Goal: Task Accomplishment & Management: Complete application form

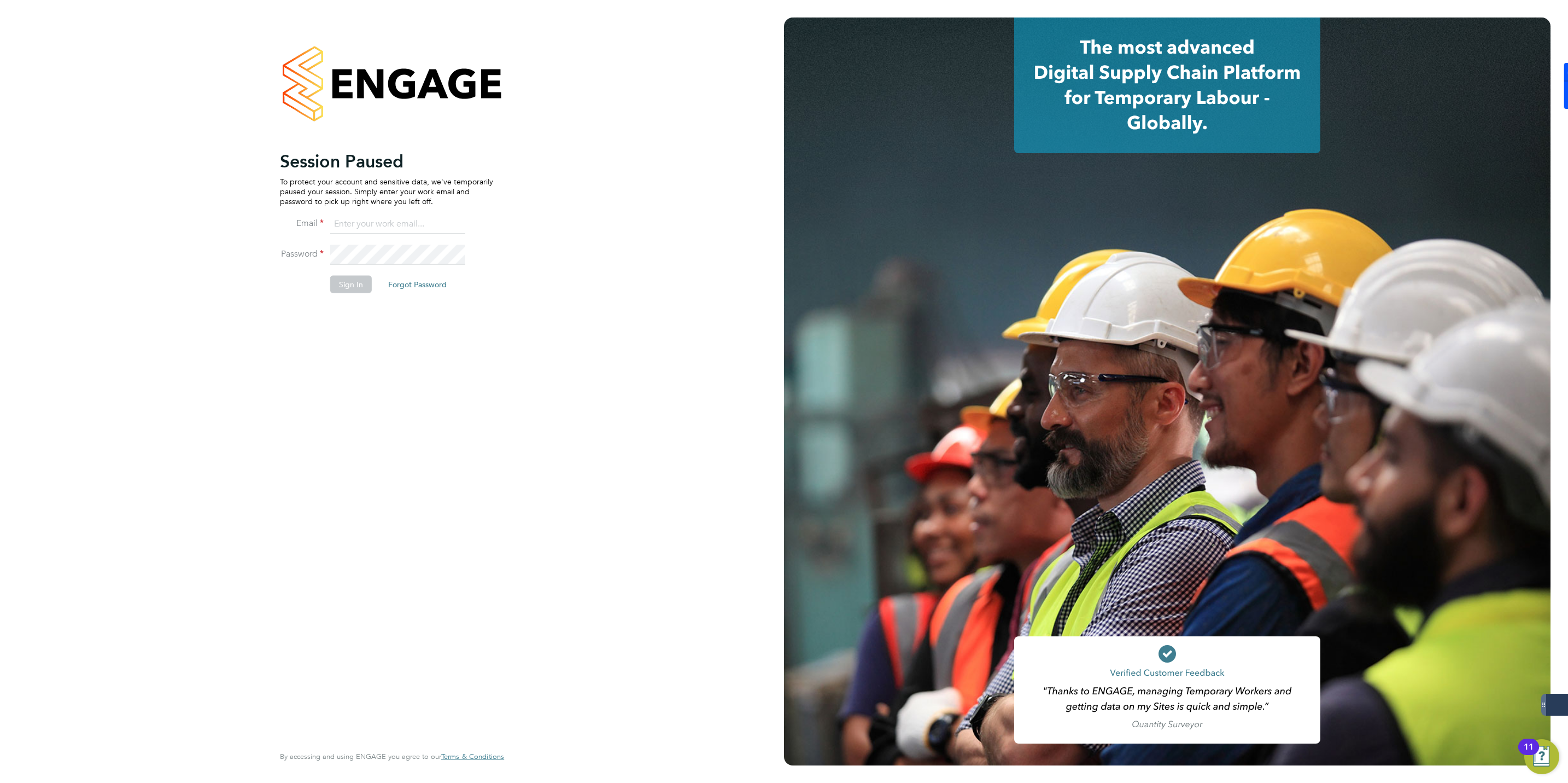
type input "jmcmurray@skilledcareers.co.uk"
click at [348, 285] on button "Sign In" at bounding box center [351, 284] width 42 height 18
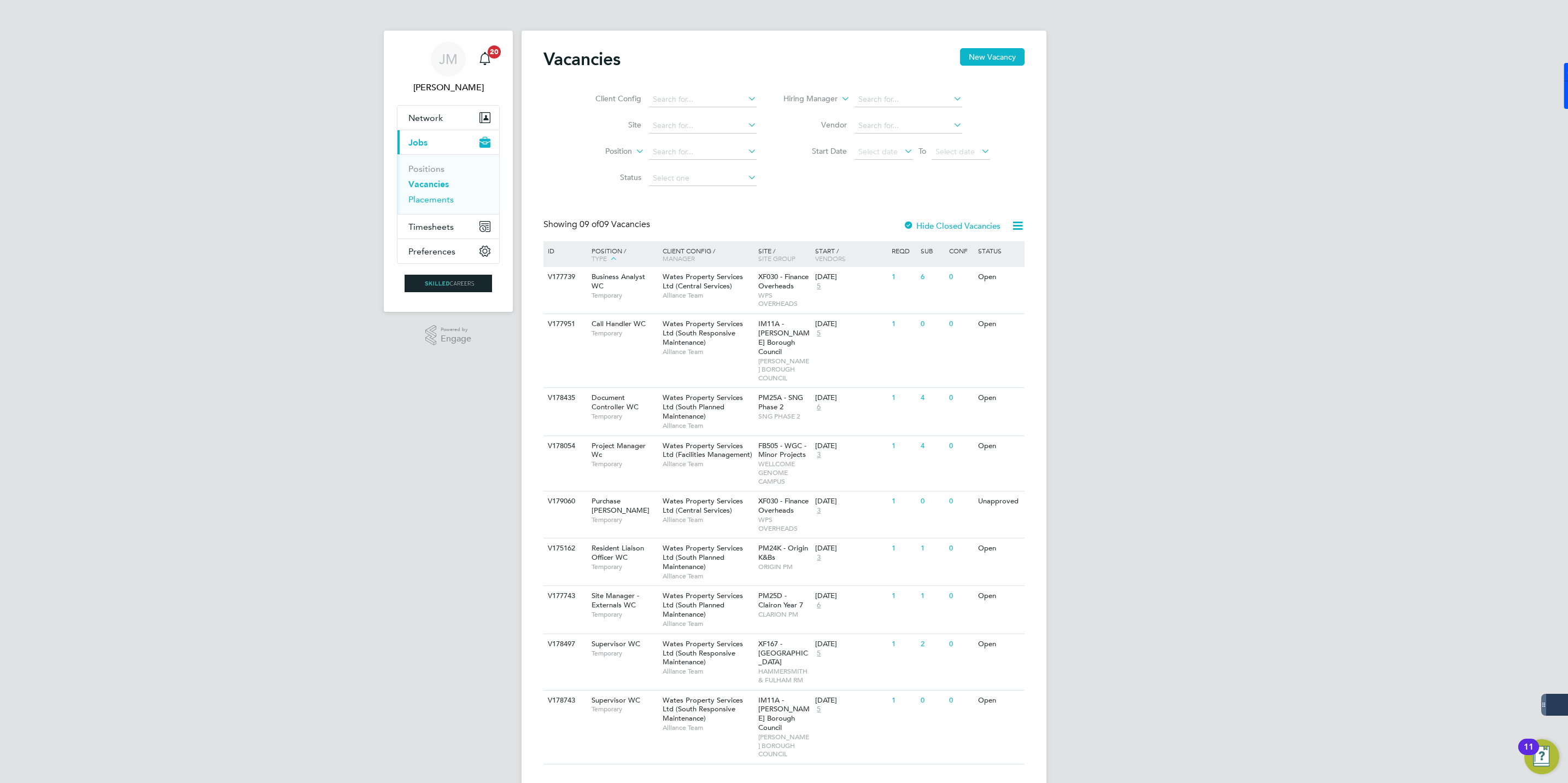
click at [432, 202] on link "Placements" at bounding box center [431, 199] width 45 height 10
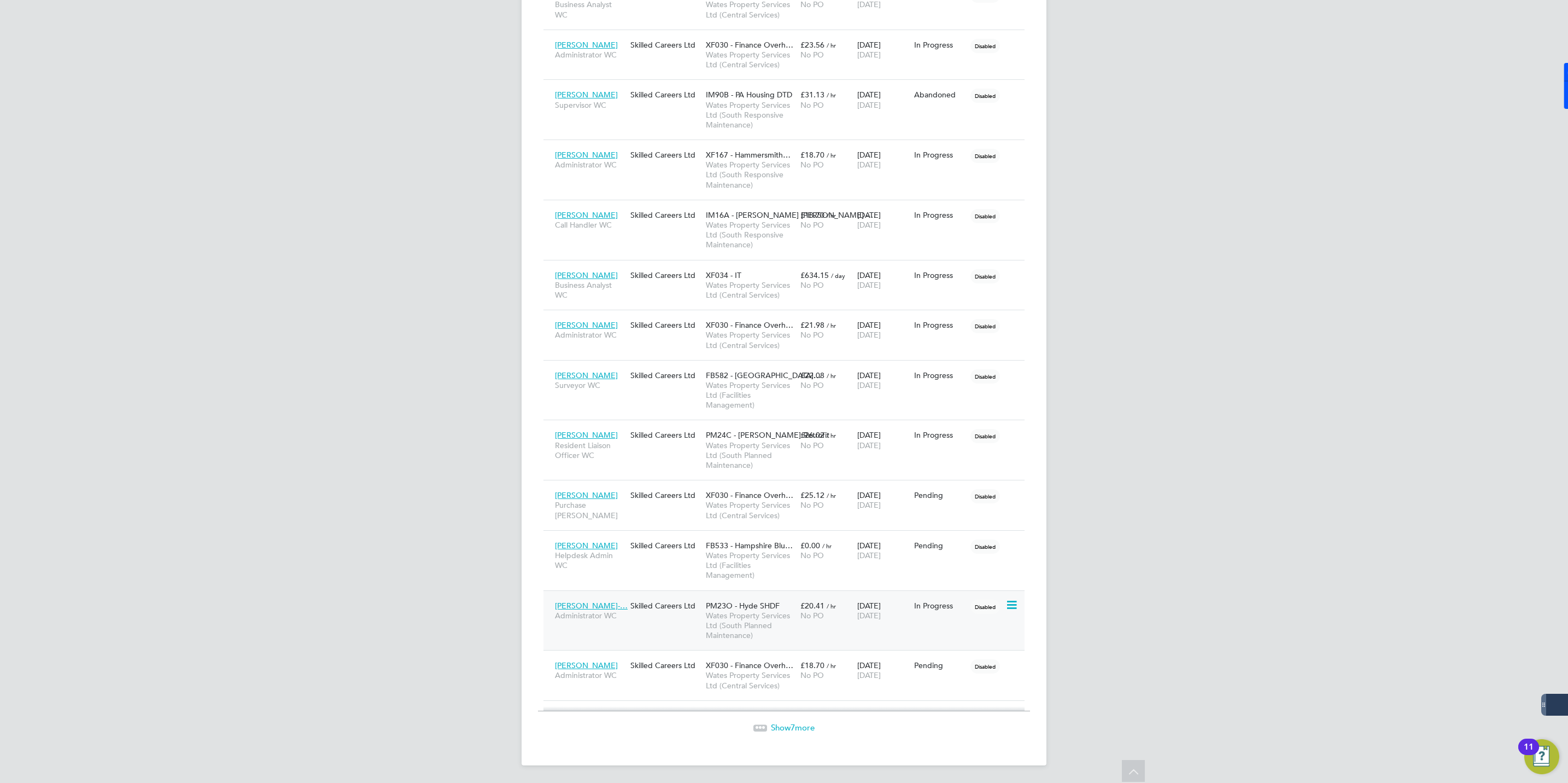
click at [701, 601] on div "Skilled Careers Ltd" at bounding box center [665, 605] width 75 height 21
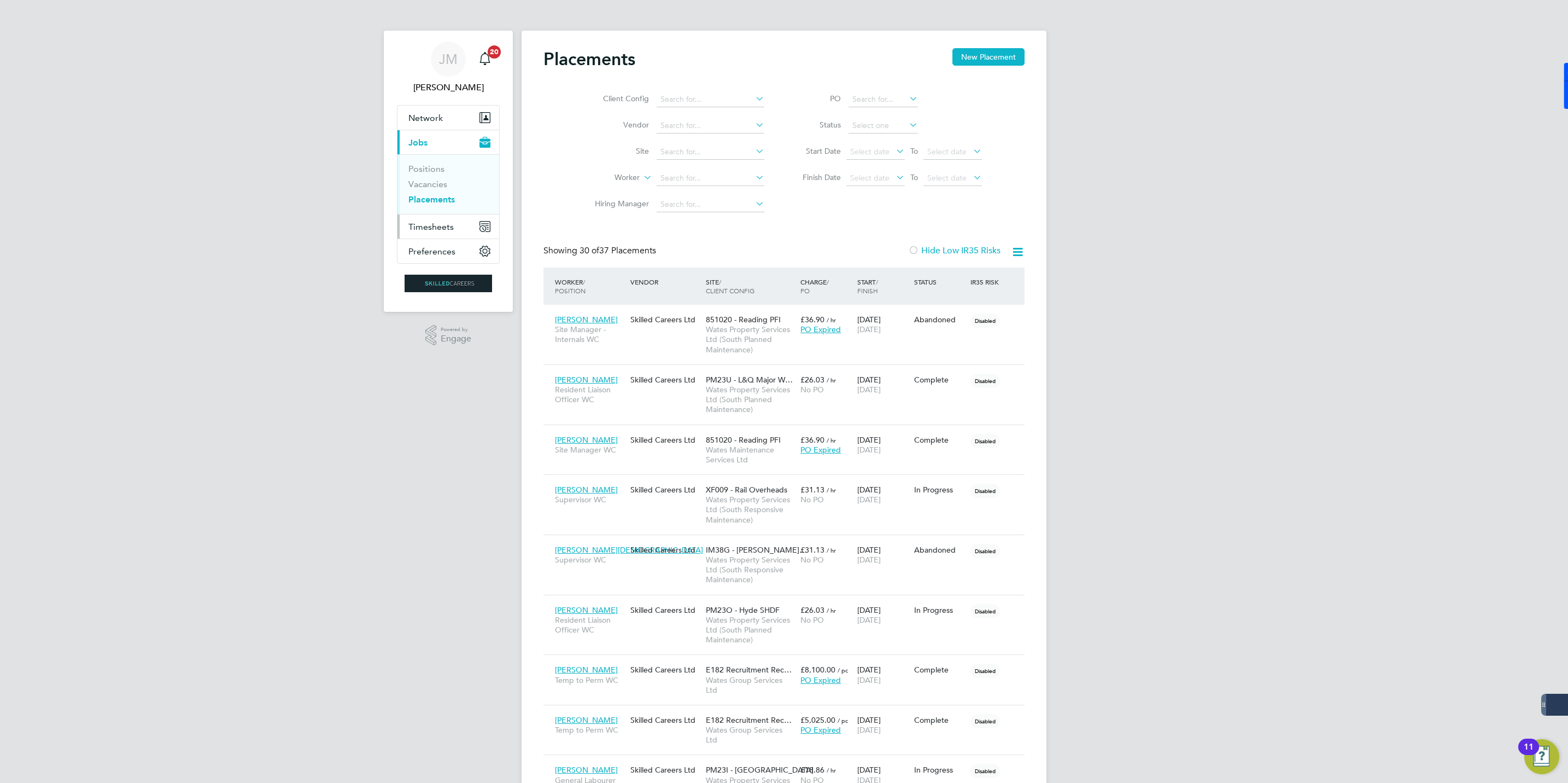
click at [449, 227] on span "Timesheets" at bounding box center [431, 227] width 45 height 10
click at [430, 192] on link "Timesheets" at bounding box center [431, 193] width 45 height 10
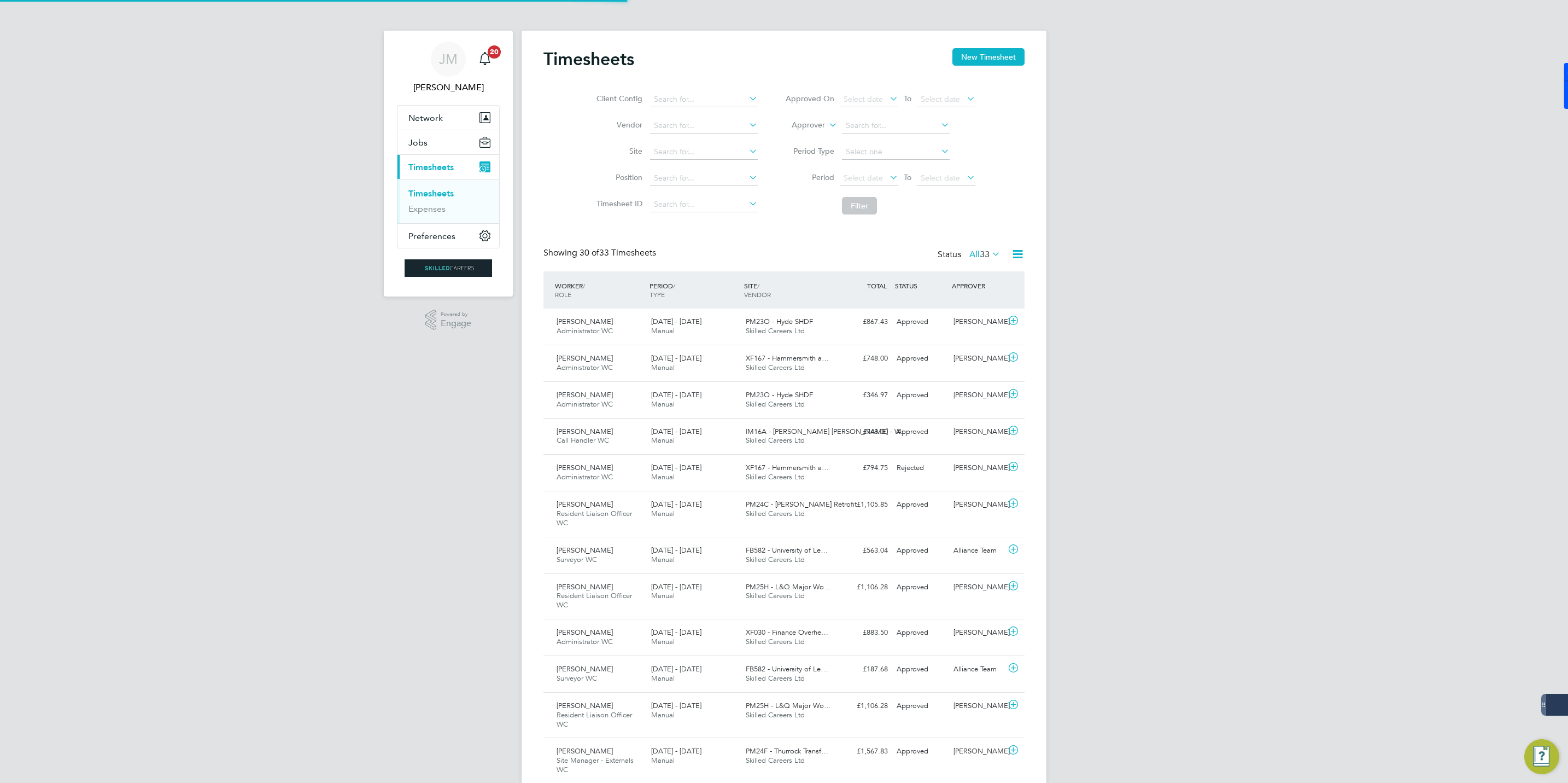
scroll to position [28, 95]
click at [990, 54] on button "New Timesheet" at bounding box center [988, 57] width 72 height 18
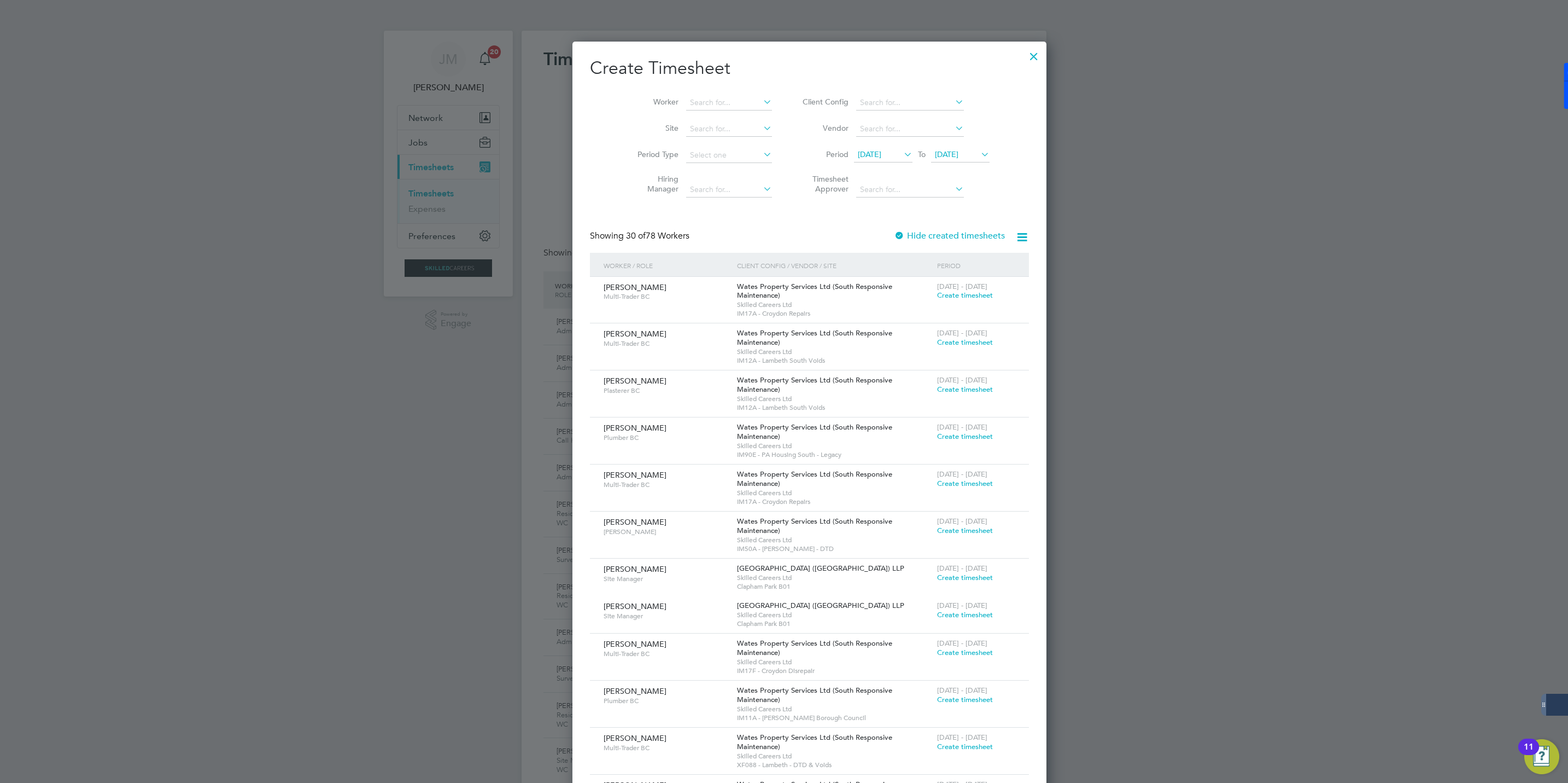
click at [863, 154] on span "[DATE]" at bounding box center [870, 154] width 23 height 10
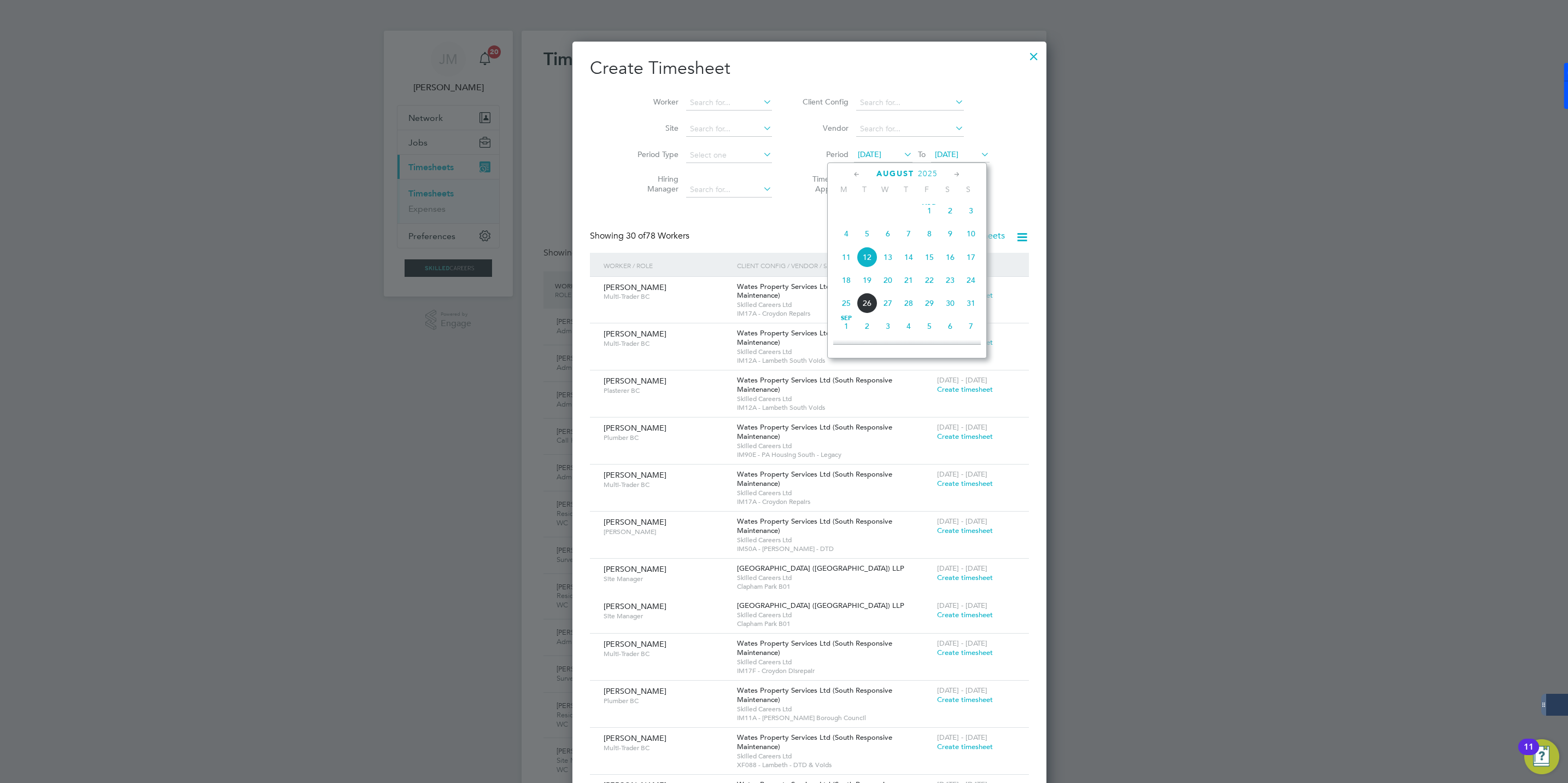
click at [952, 258] on span "16" at bounding box center [950, 257] width 21 height 21
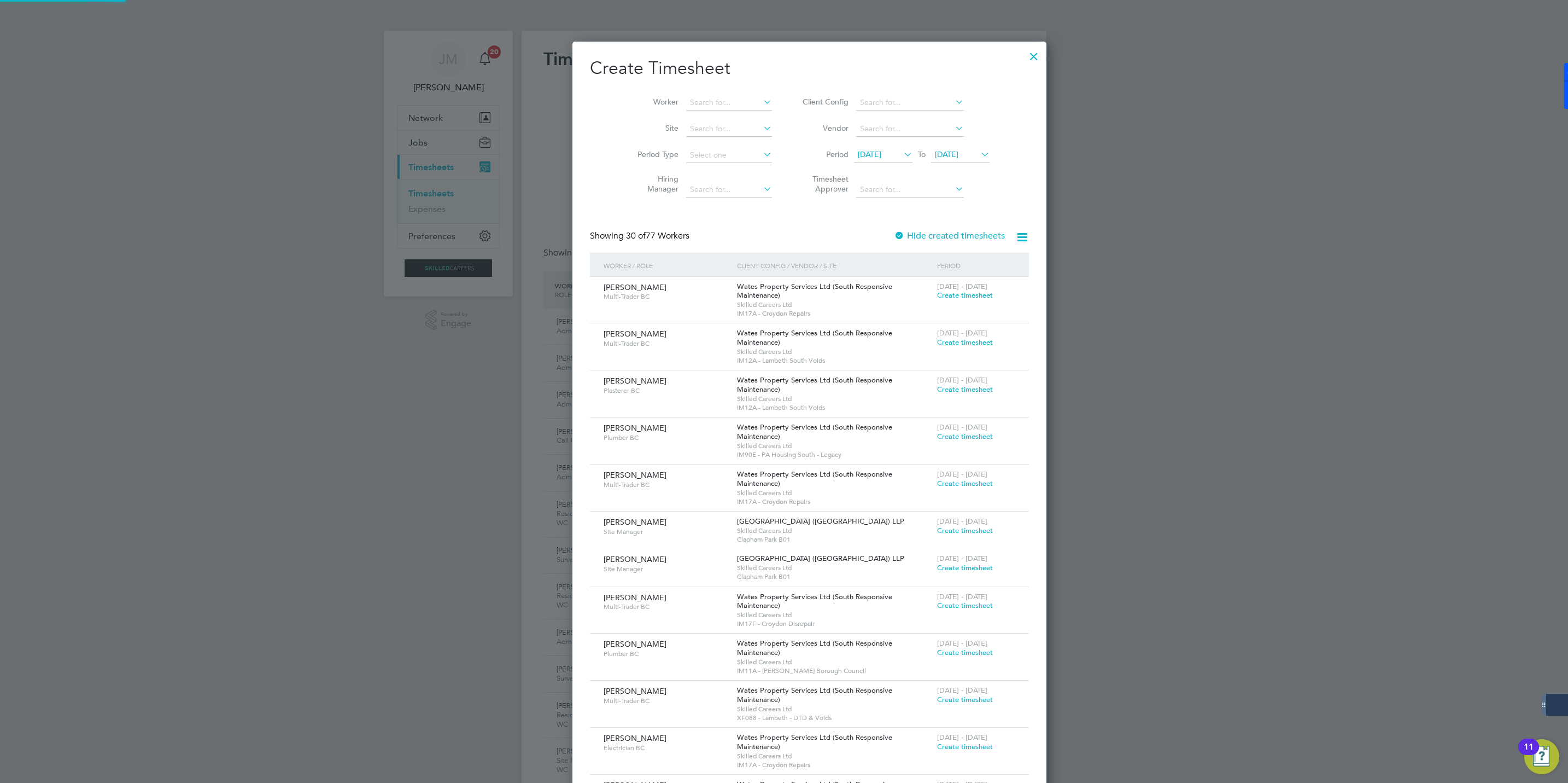
click at [949, 151] on span "[DATE]" at bounding box center [947, 154] width 23 height 10
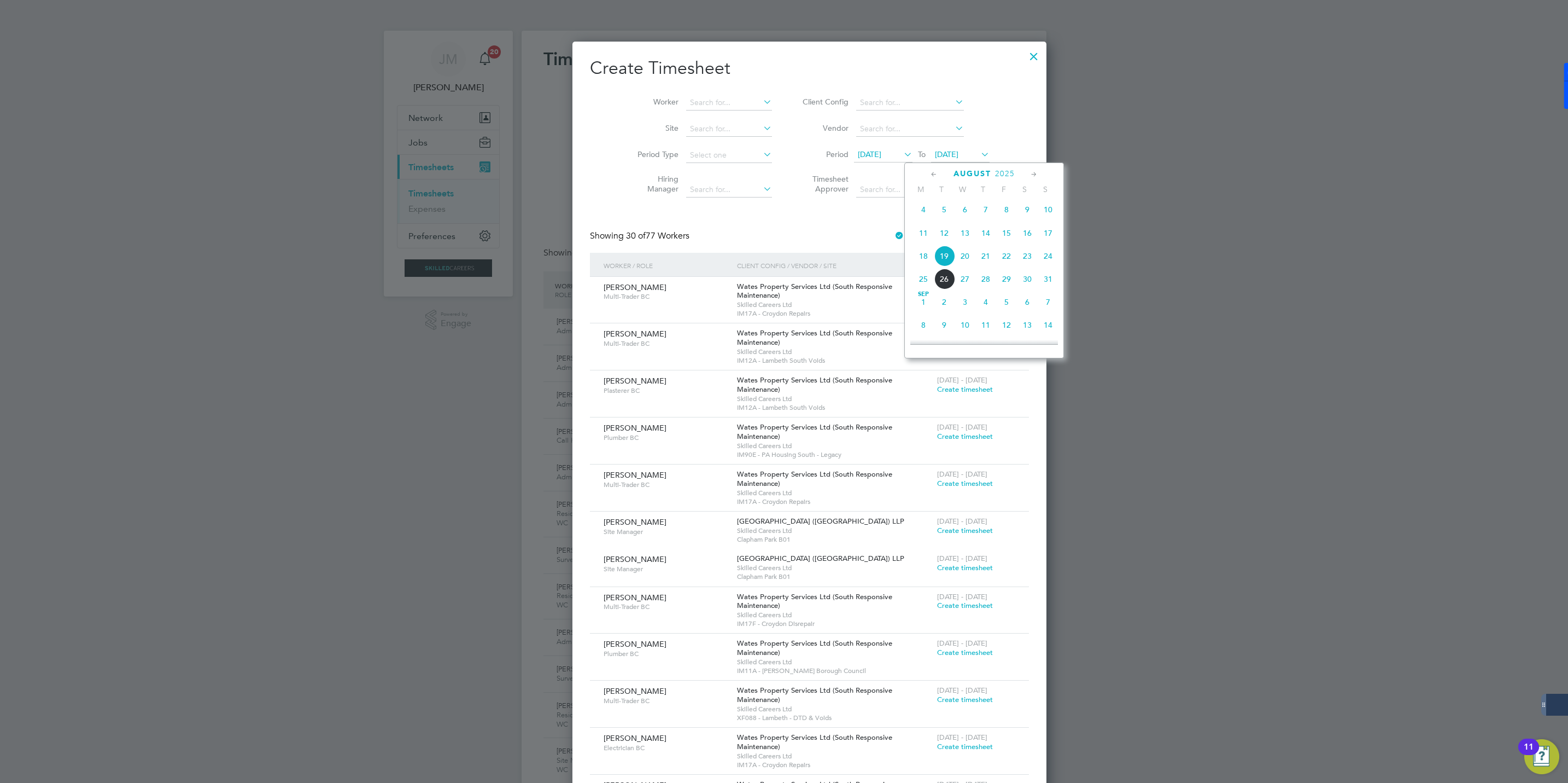
click at [1010, 264] on span "22" at bounding box center [1007, 256] width 21 height 21
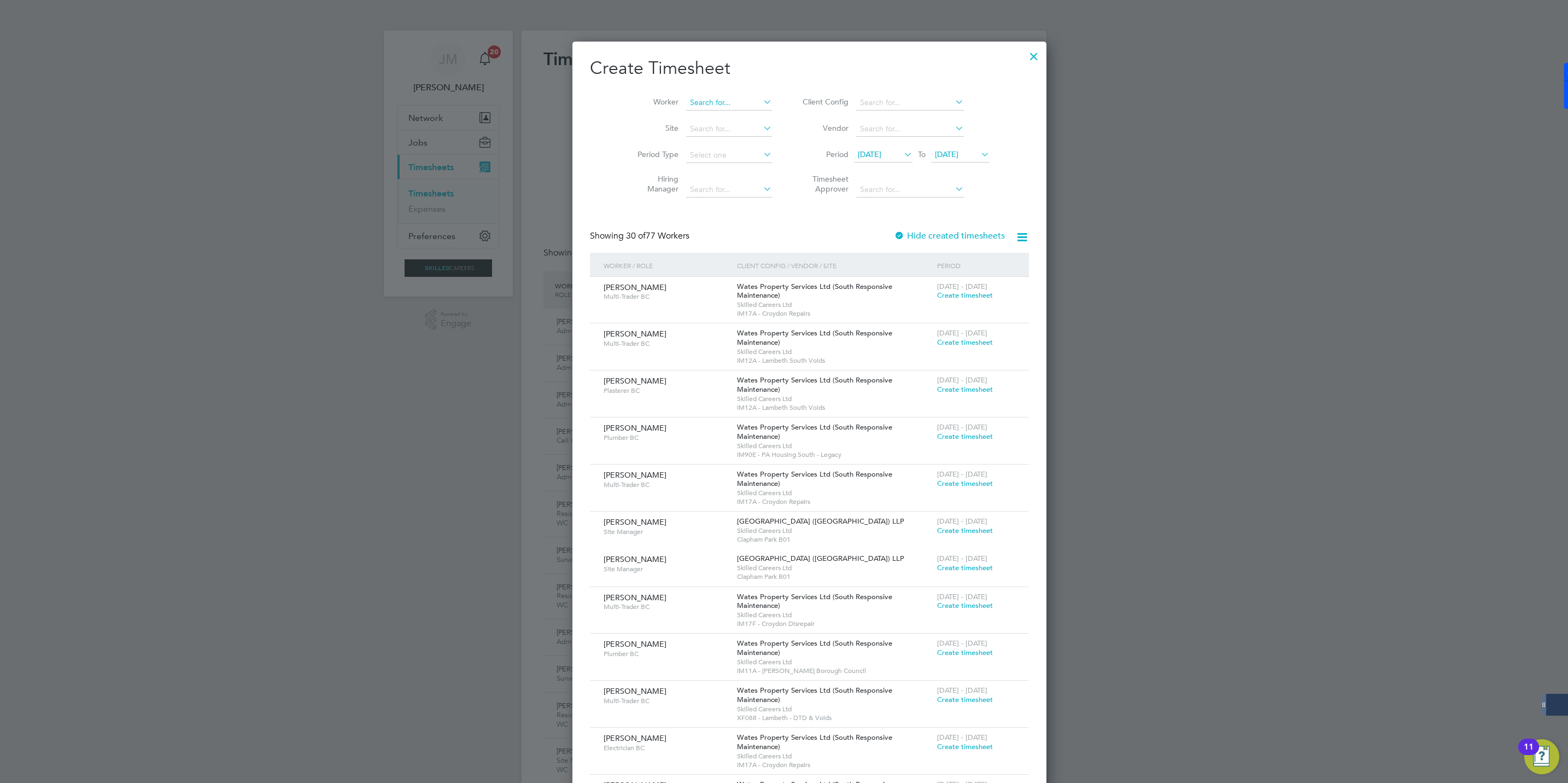
click at [691, 104] on input at bounding box center [729, 102] width 86 height 15
click at [685, 116] on b "[PERSON_NAME]" at bounding box center [696, 118] width 64 height 9
type input "[PERSON_NAME]"
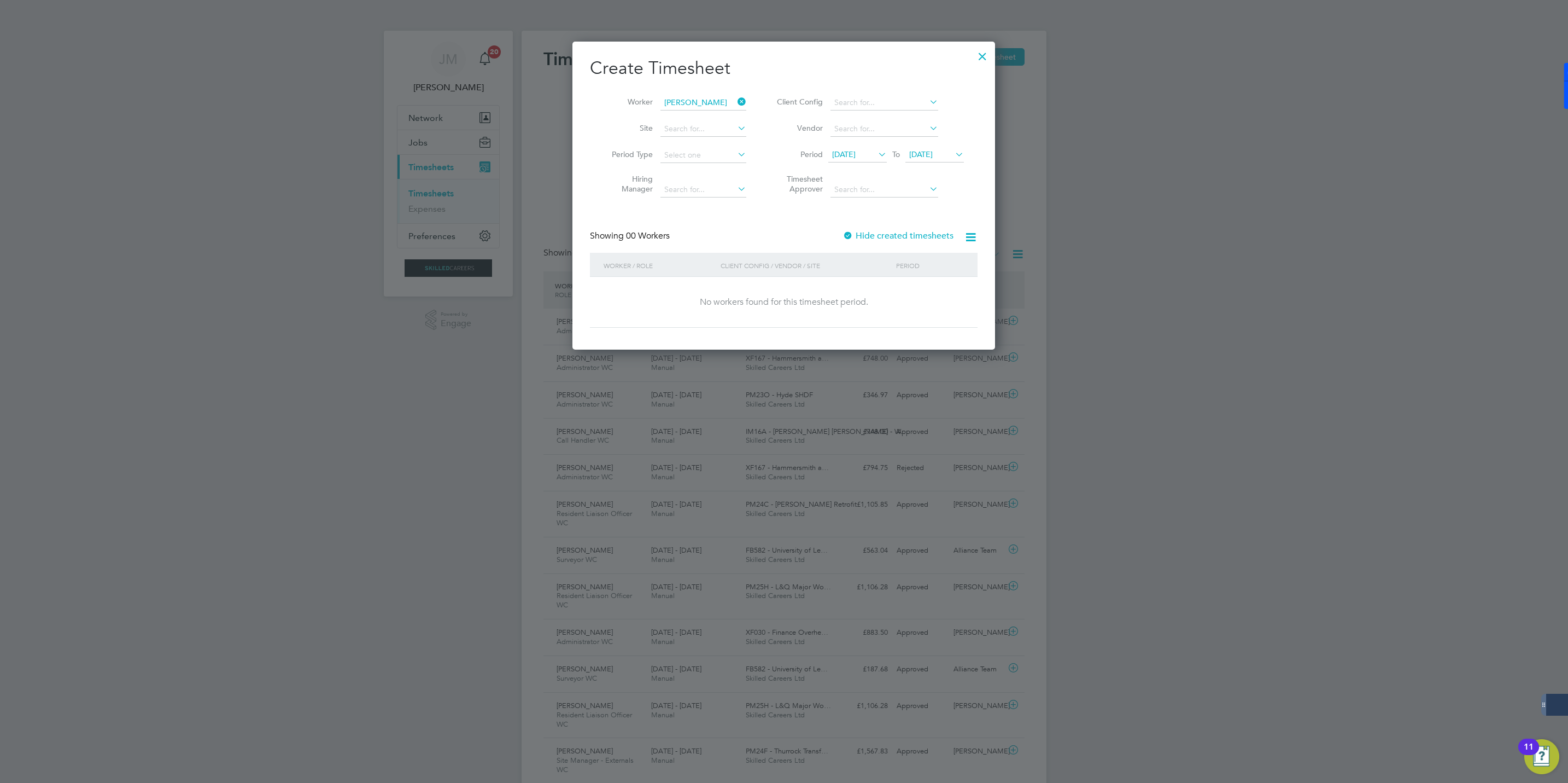
click at [878, 235] on label "Hide created timesheets" at bounding box center [898, 236] width 111 height 11
click at [933, 299] on span "Timesheet created" at bounding box center [925, 295] width 59 height 10
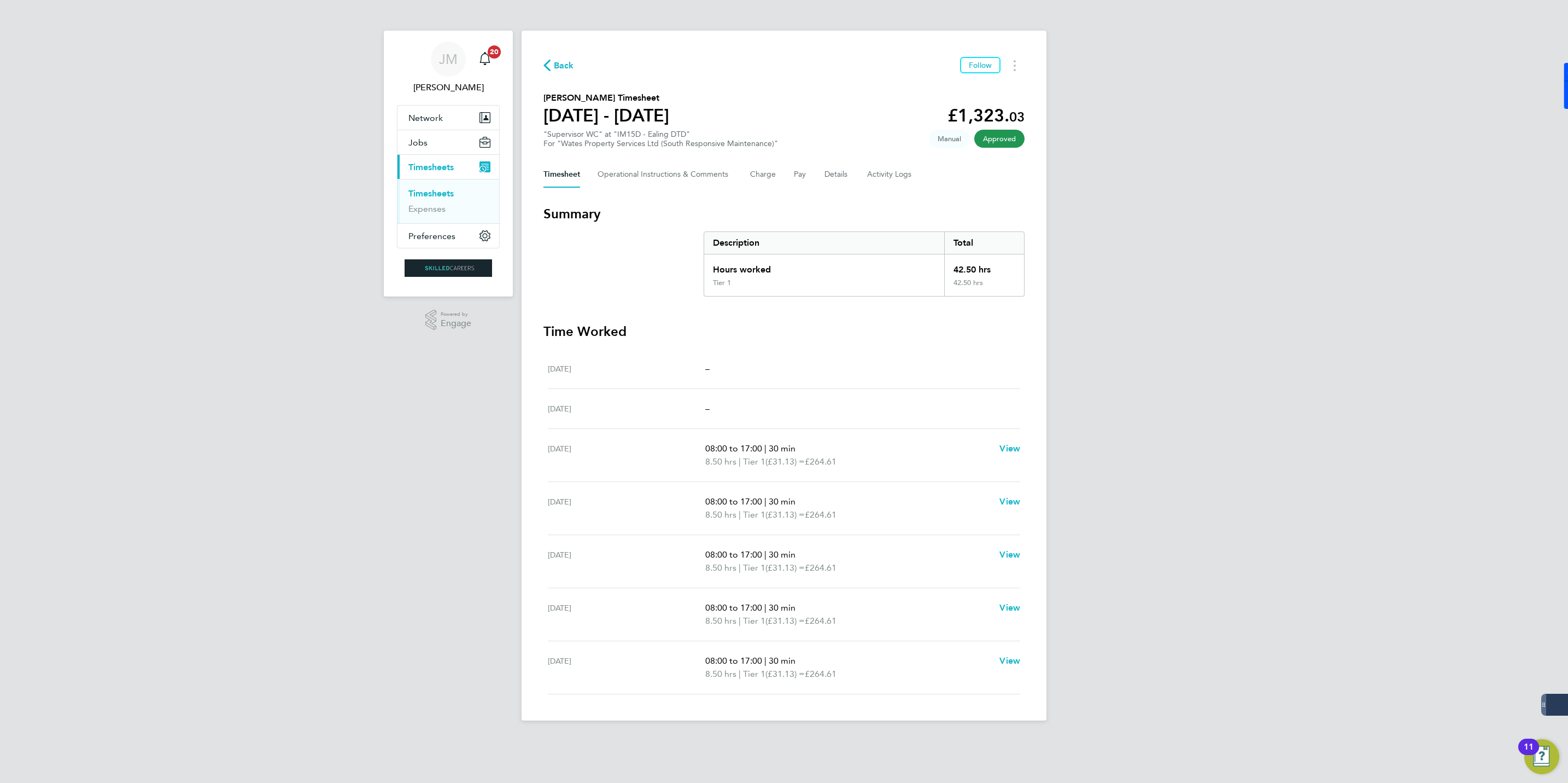
click at [565, 64] on span "Back" at bounding box center [564, 65] width 20 height 13
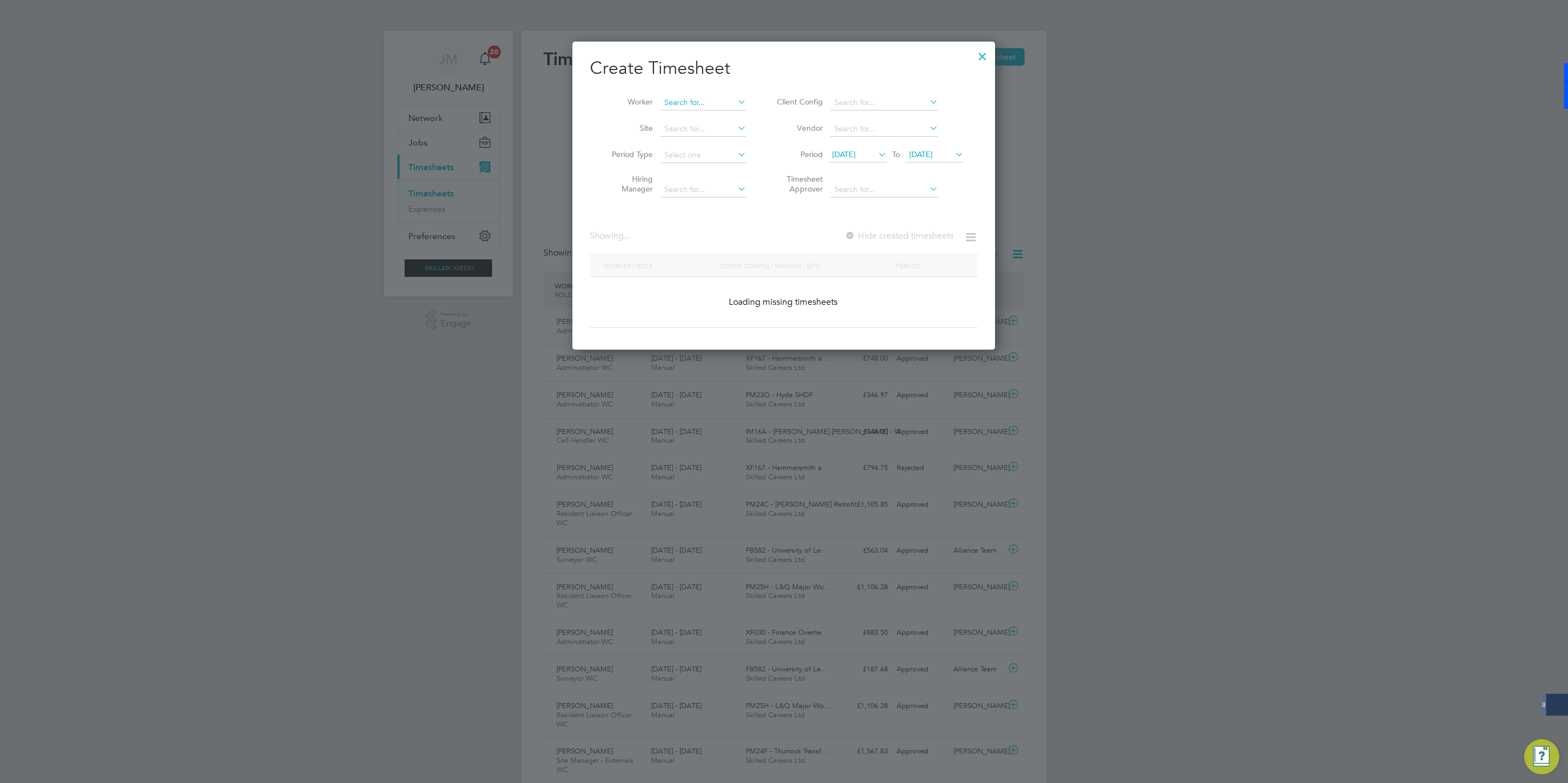
click at [699, 100] on input at bounding box center [703, 102] width 86 height 15
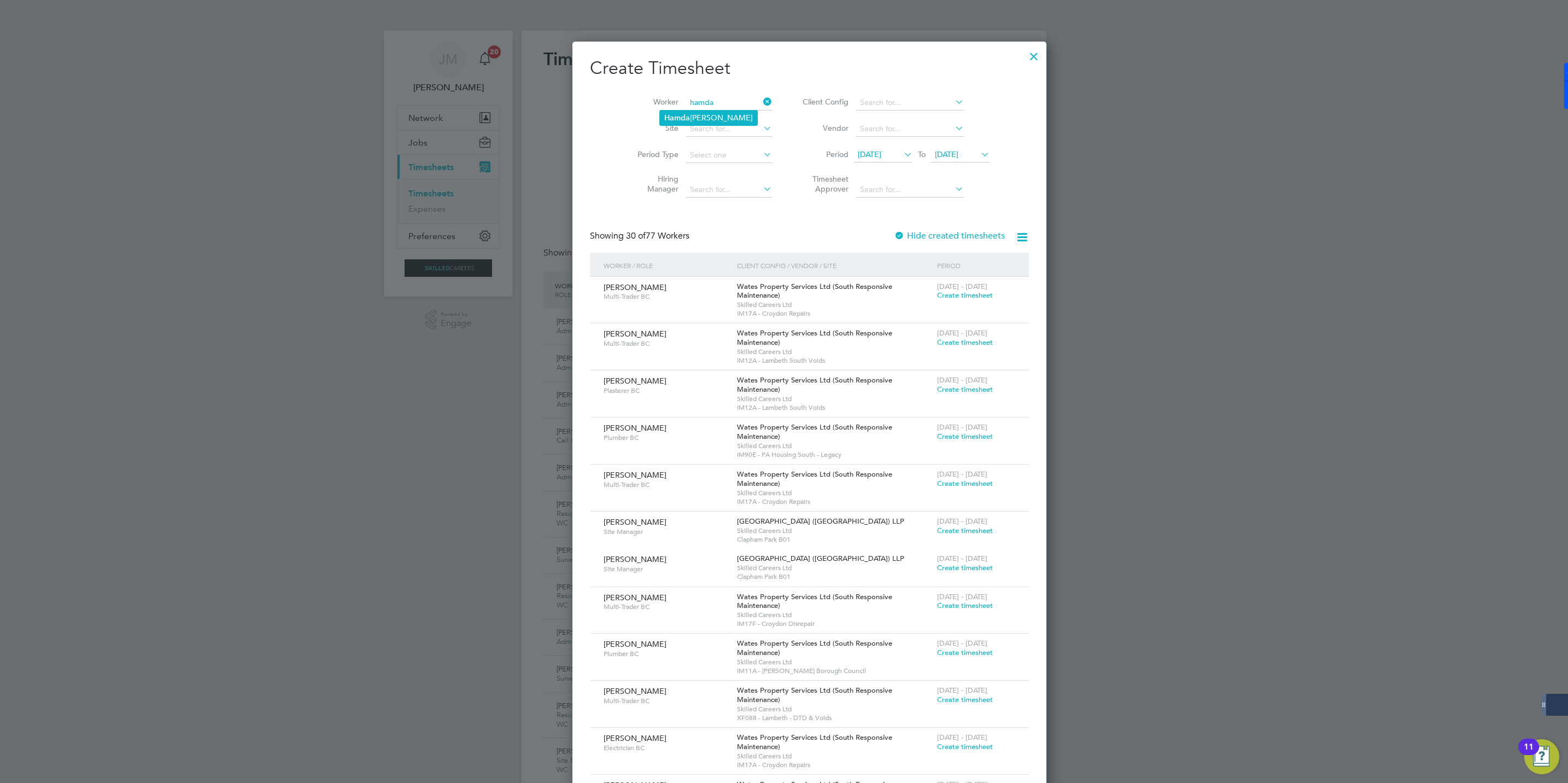
click at [702, 115] on li "[PERSON_NAME]" at bounding box center [708, 118] width 97 height 15
type input "[PERSON_NAME]"
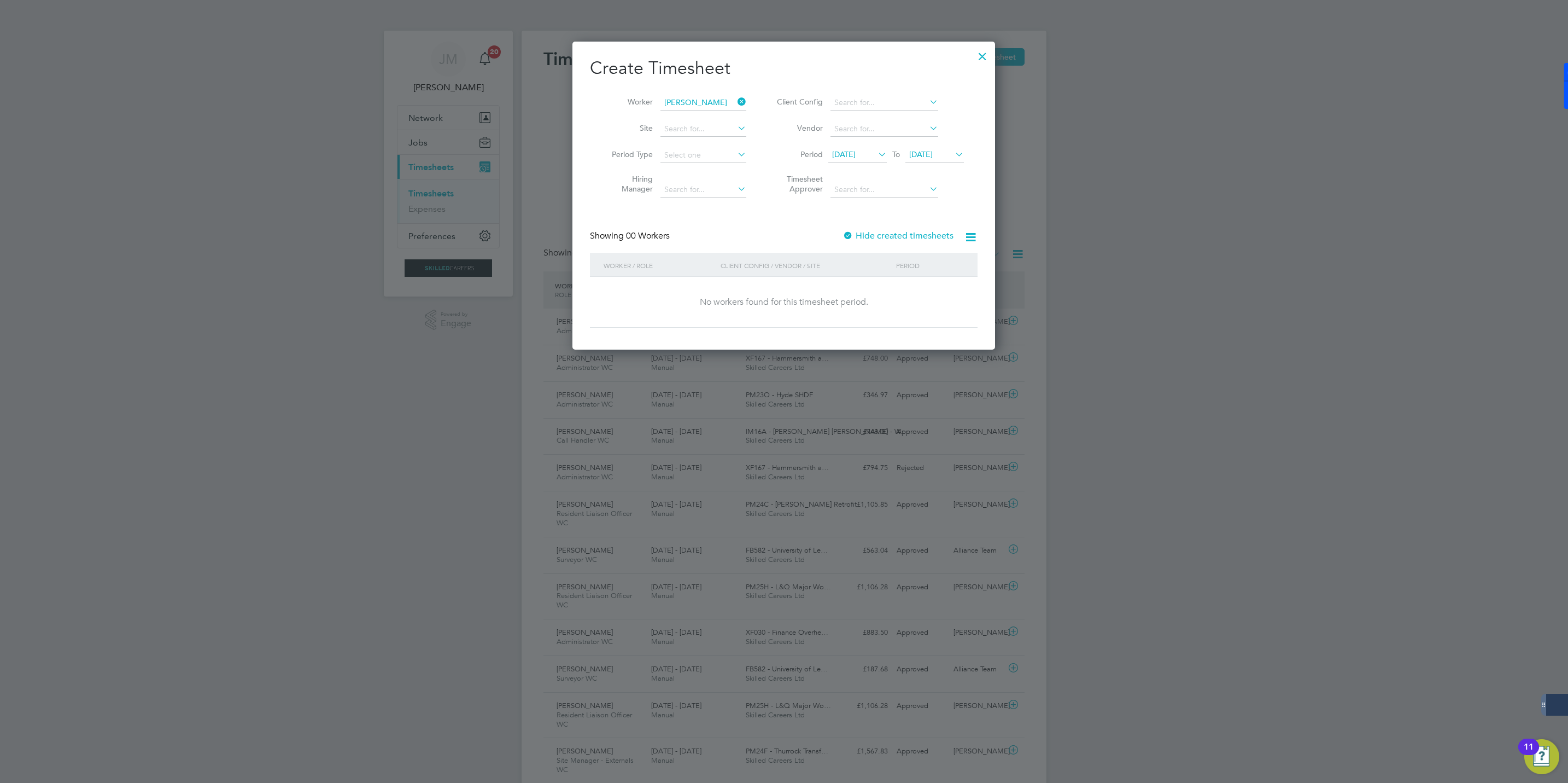
click at [870, 241] on div "Hide created timesheets" at bounding box center [899, 236] width 113 height 12
click at [870, 235] on label "Hide created timesheets" at bounding box center [898, 236] width 111 height 11
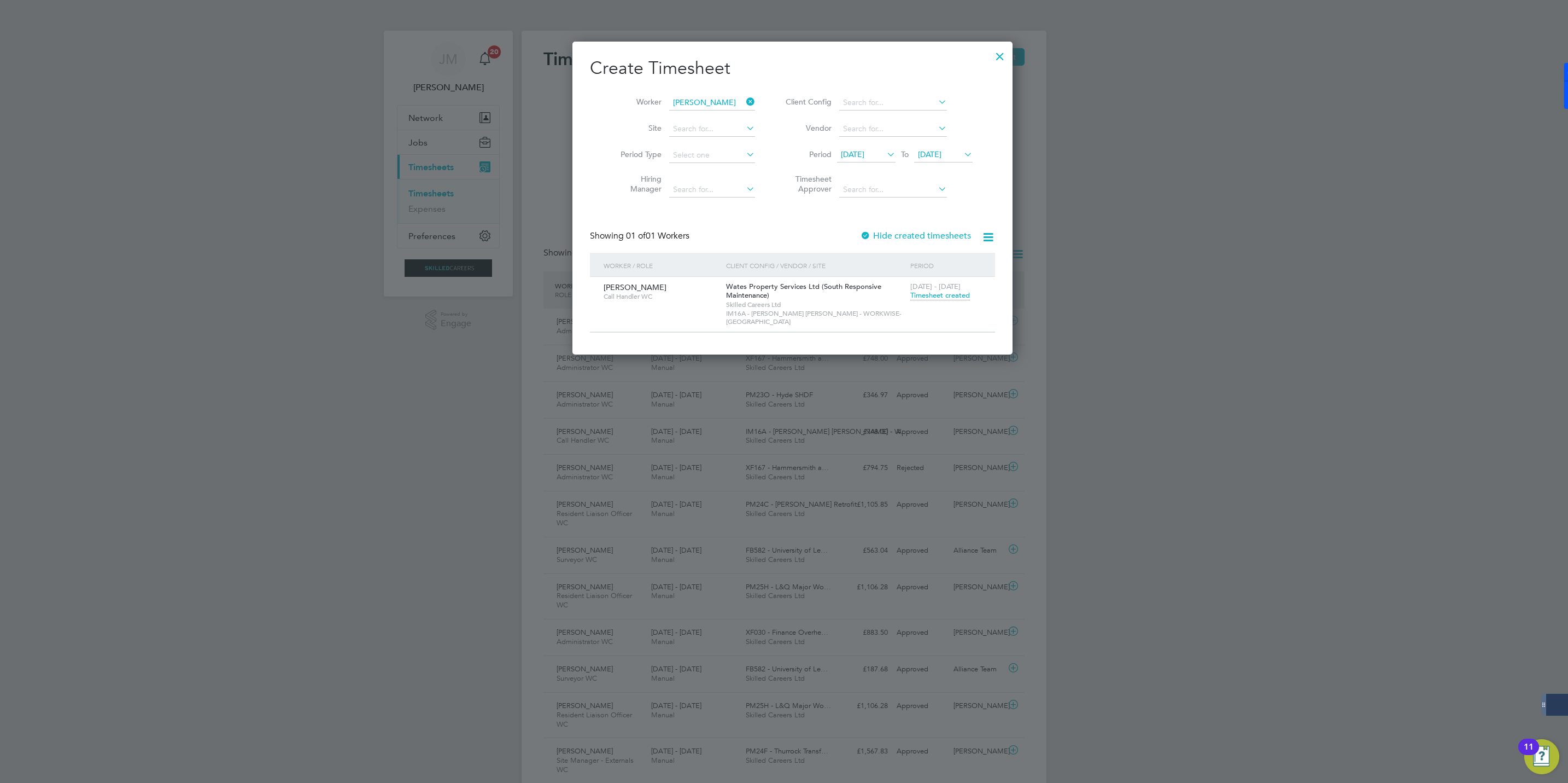
click at [912, 299] on span "Timesheet created" at bounding box center [940, 295] width 59 height 10
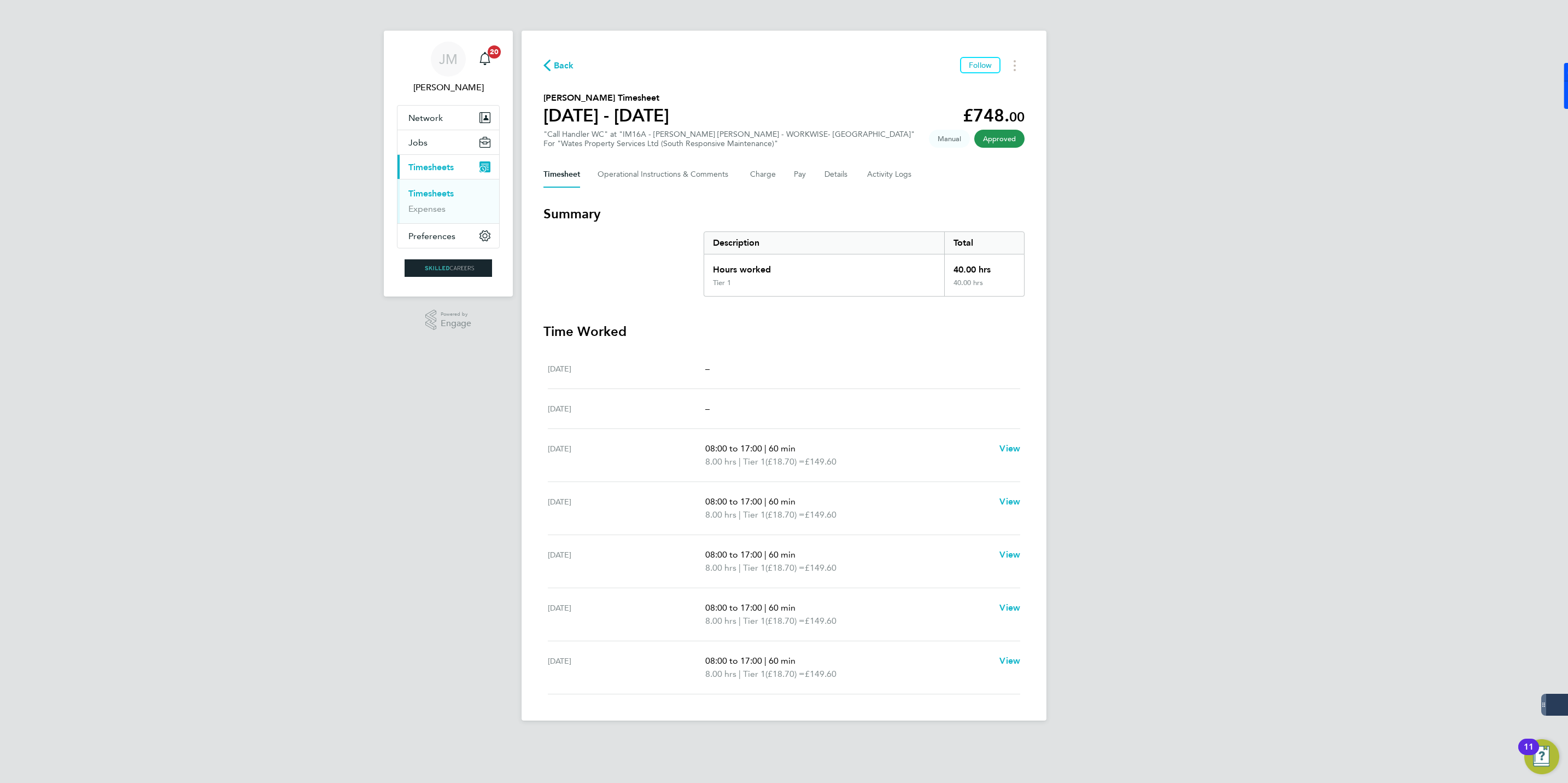
click at [564, 62] on span "Back" at bounding box center [564, 65] width 20 height 13
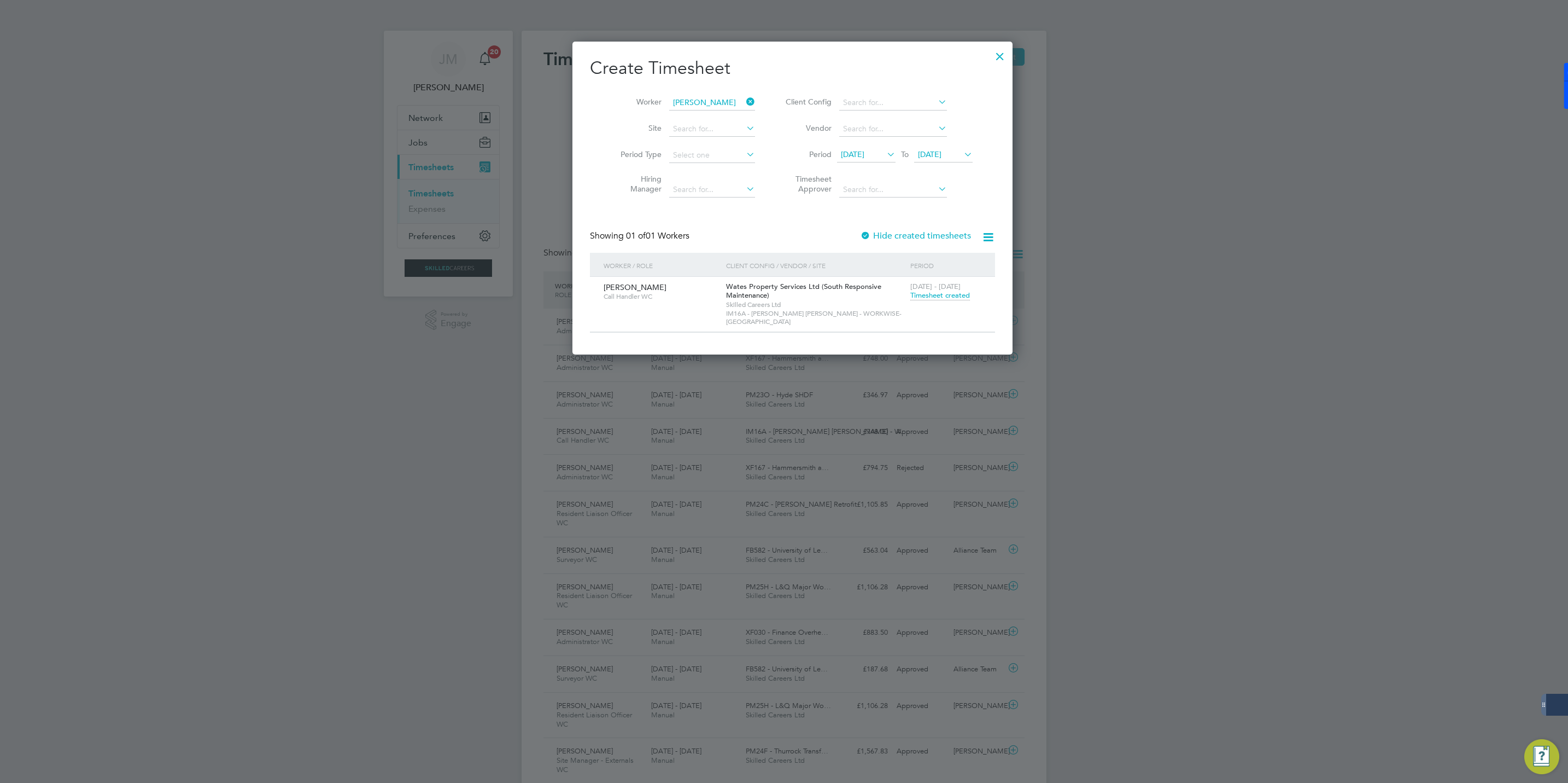
click at [744, 100] on icon at bounding box center [744, 102] width 0 height 15
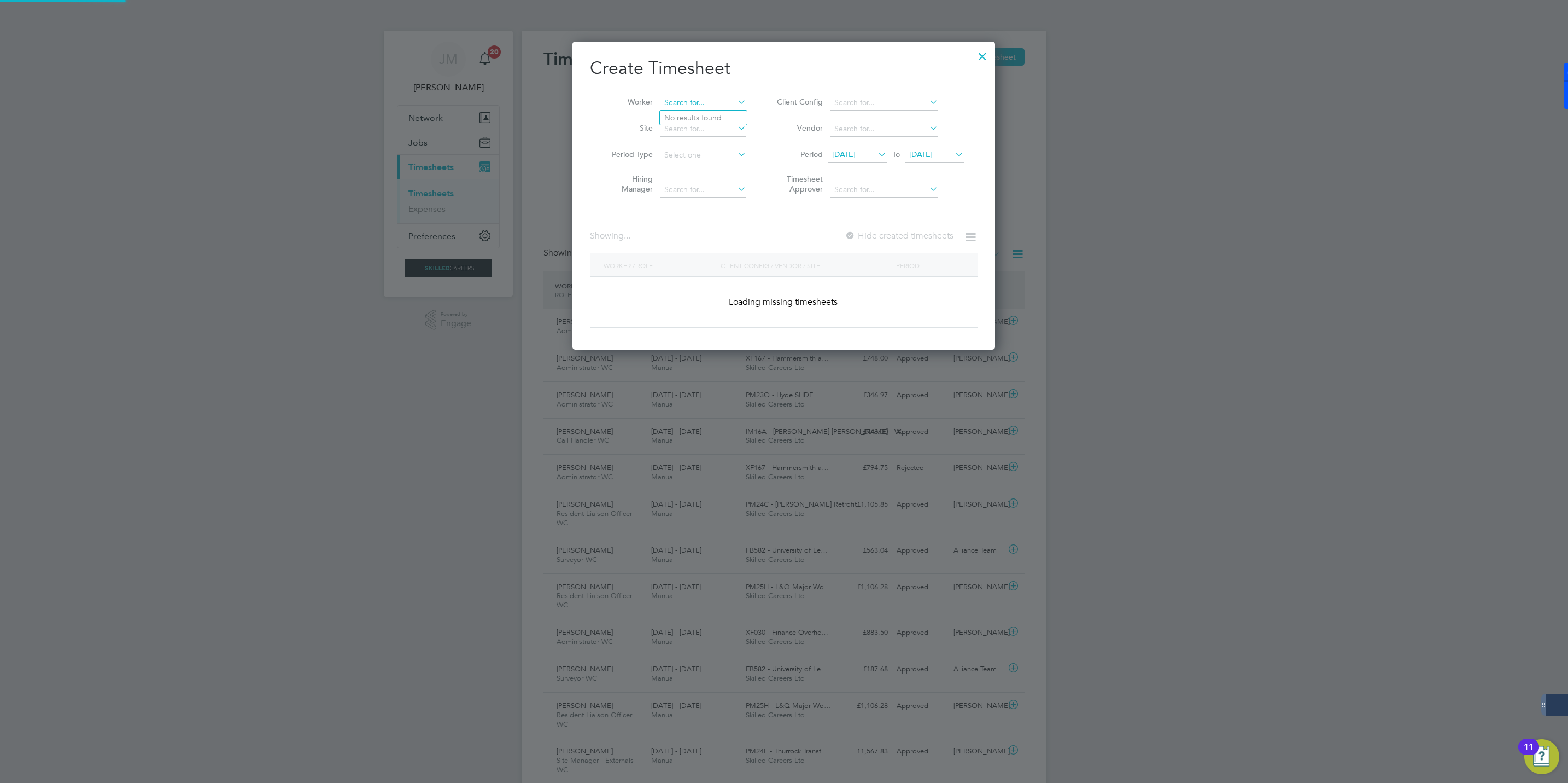
click at [690, 100] on input at bounding box center [703, 102] width 86 height 15
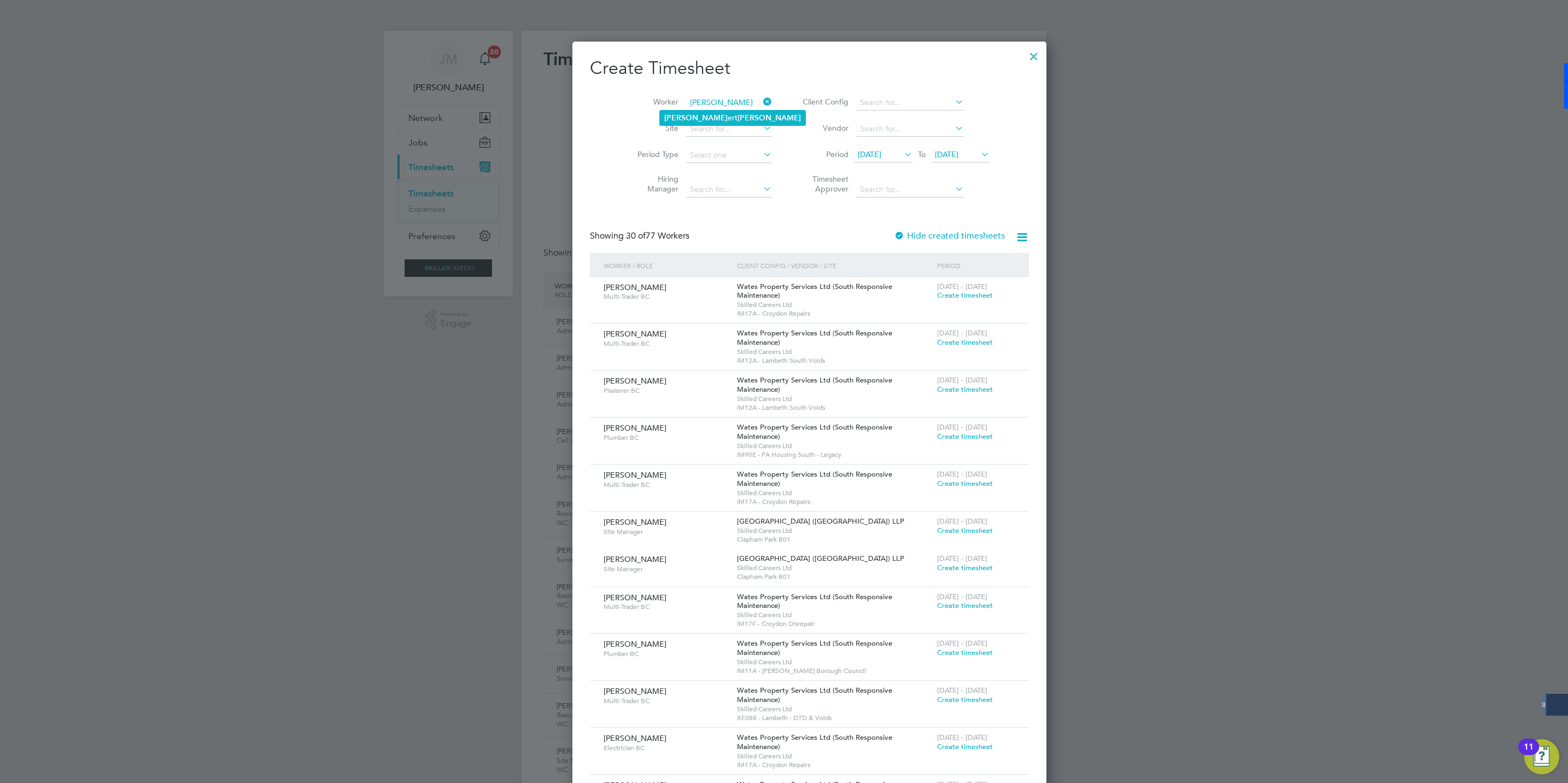
click at [737, 118] on b "[PERSON_NAME]" at bounding box center [769, 118] width 64 height 9
type input "[PERSON_NAME]"
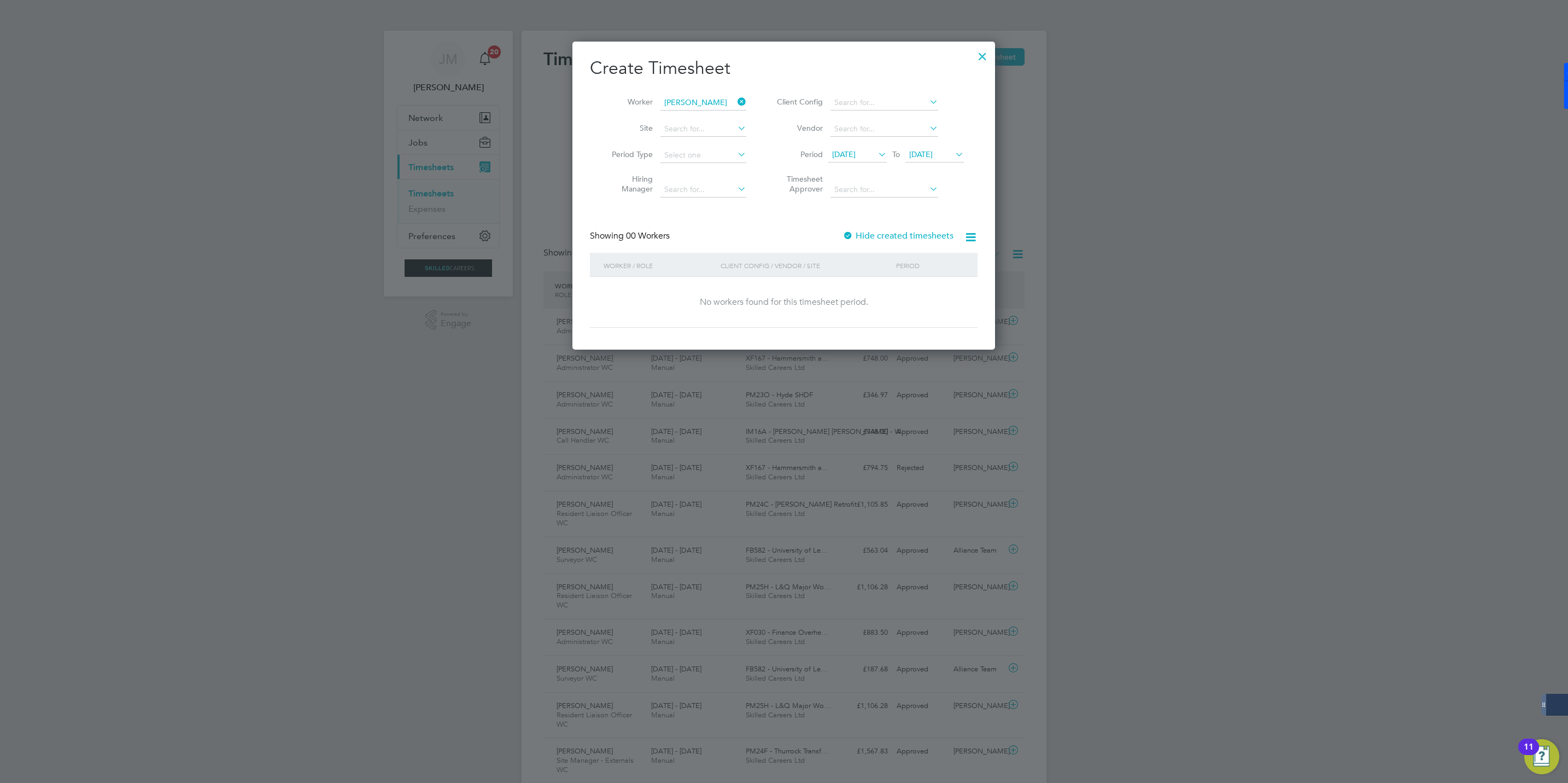
click at [889, 234] on label "Hide created timesheets" at bounding box center [898, 236] width 111 height 11
click at [889, 234] on label "Hide created timesheets" at bounding box center [899, 236] width 109 height 11
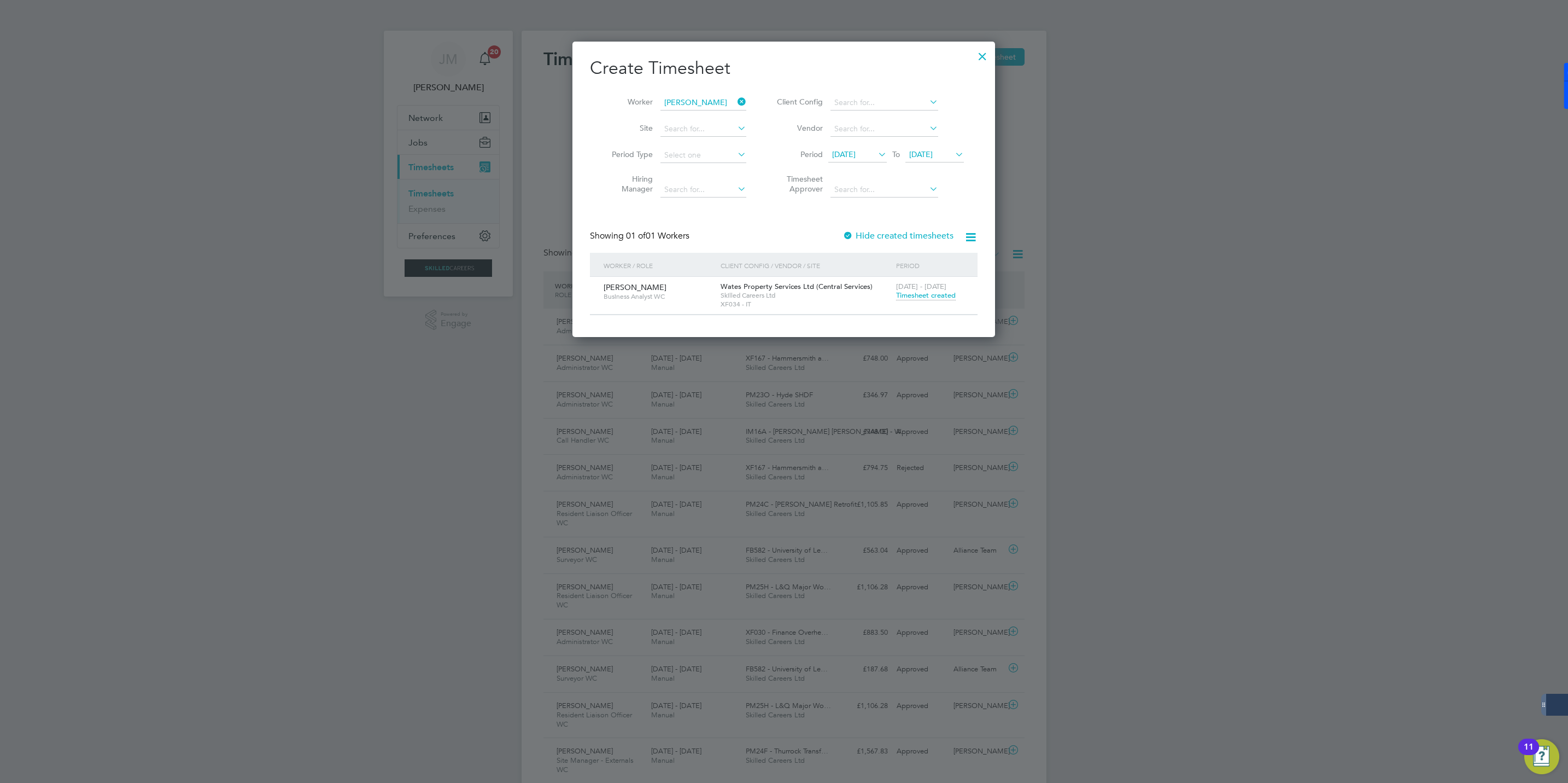
click at [914, 292] on span "Timesheet created" at bounding box center [925, 295] width 59 height 10
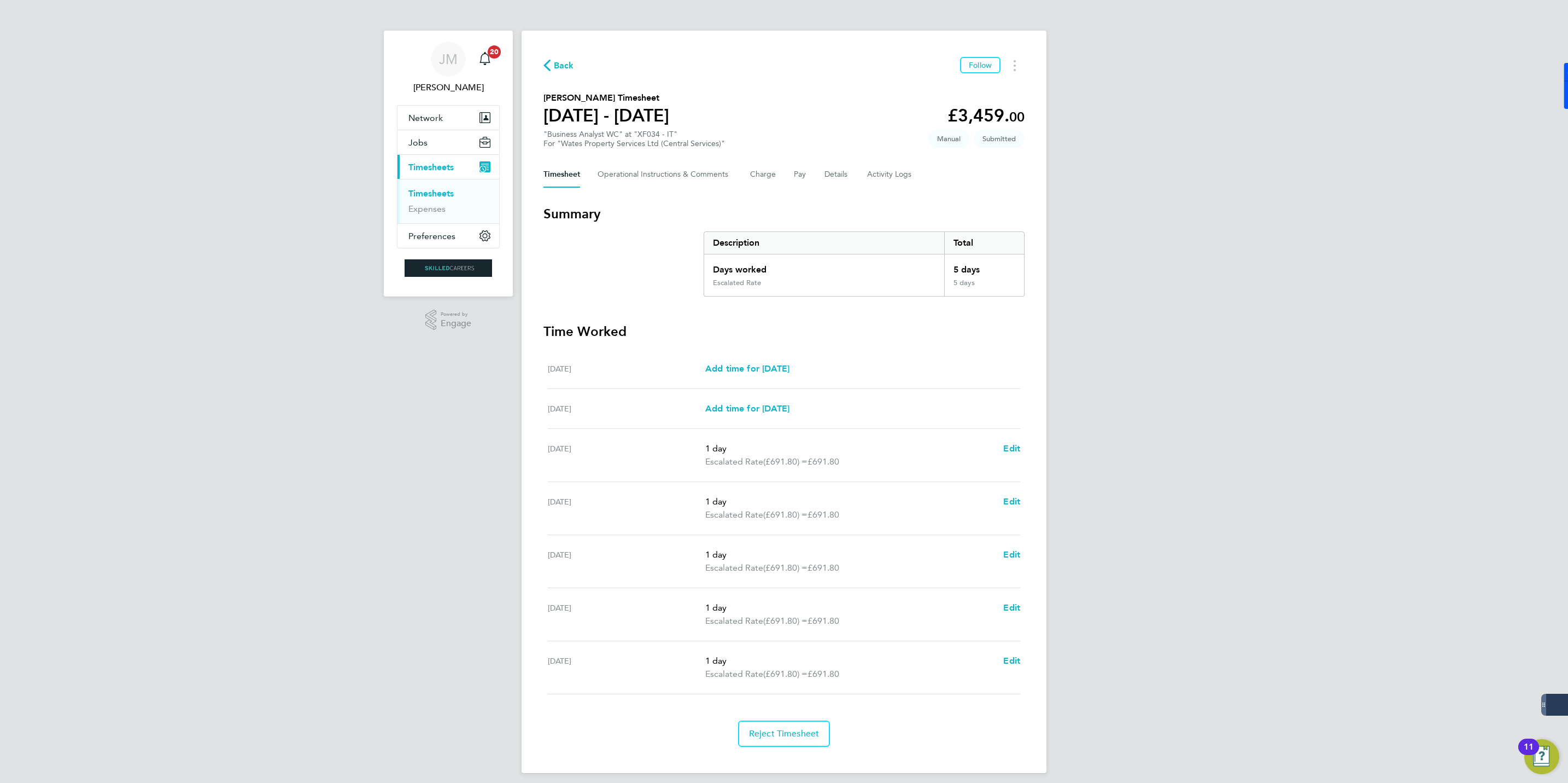
click at [562, 67] on span "Back" at bounding box center [564, 65] width 20 height 13
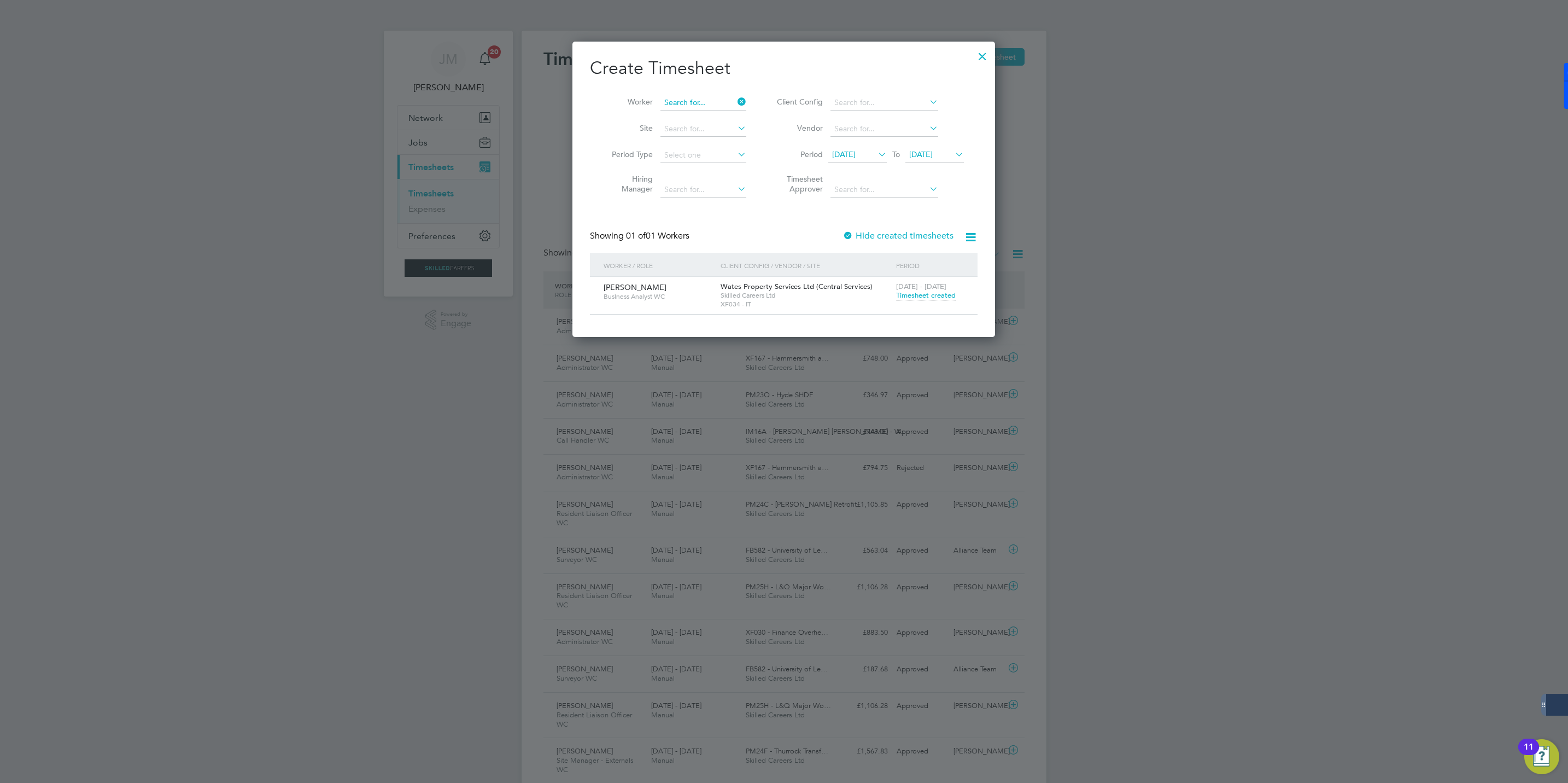
click at [685, 97] on input at bounding box center [703, 102] width 86 height 15
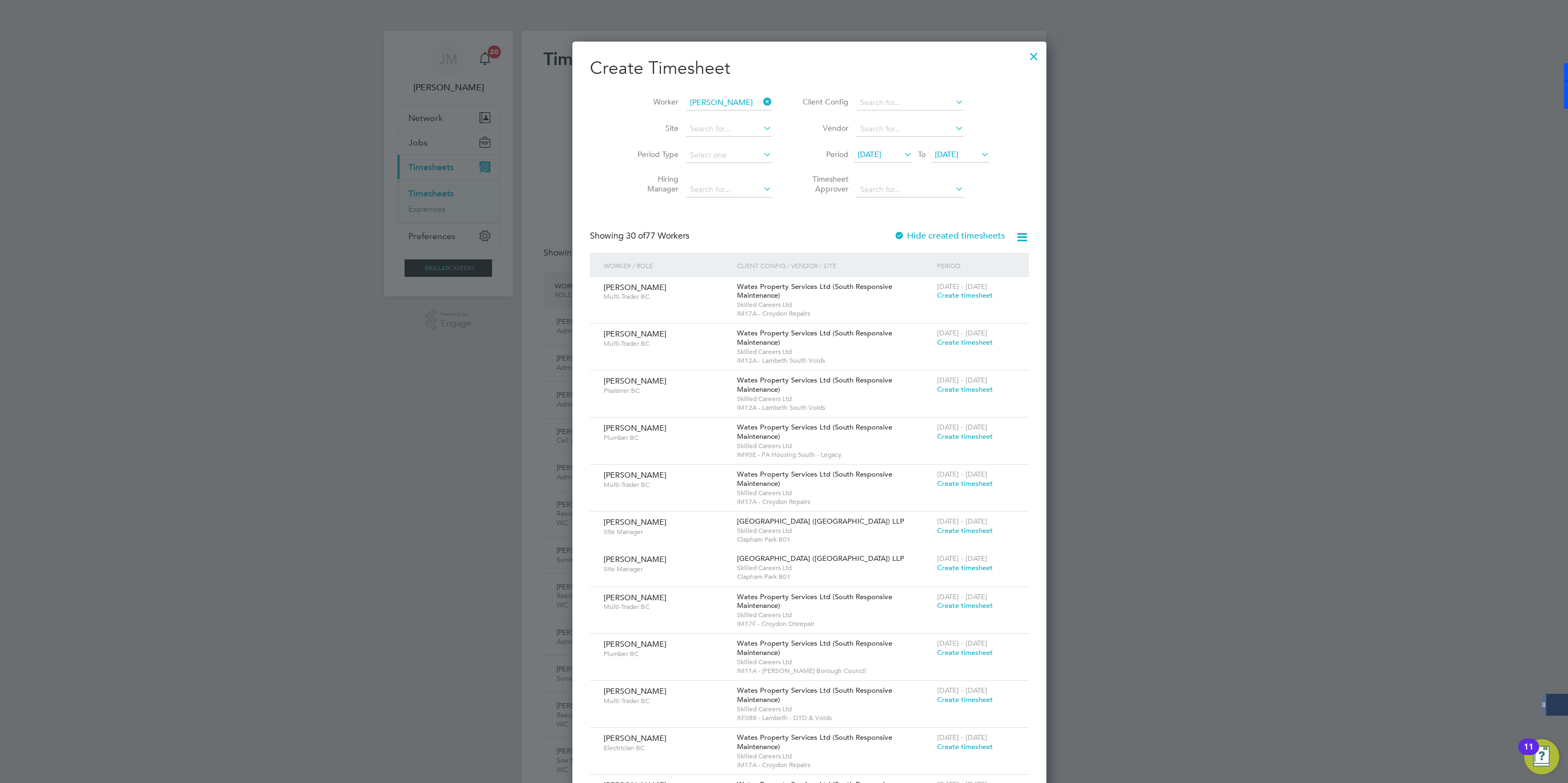
click at [730, 118] on b "Shep" at bounding box center [739, 118] width 18 height 9
type input "[PERSON_NAME]"
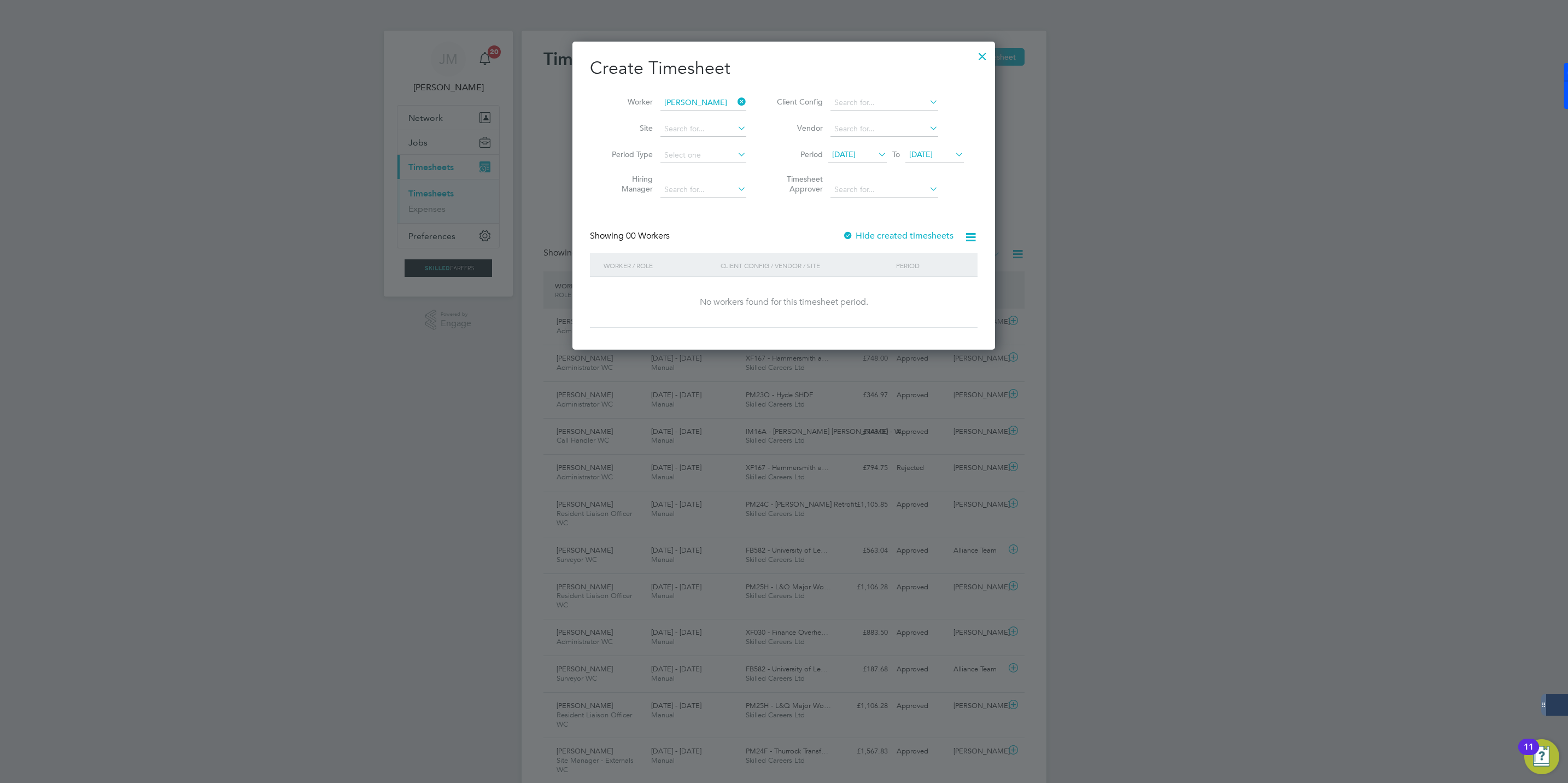
click at [870, 233] on label "Hide created timesheets" at bounding box center [898, 236] width 111 height 11
click at [917, 298] on span "Timesheet created" at bounding box center [925, 295] width 59 height 10
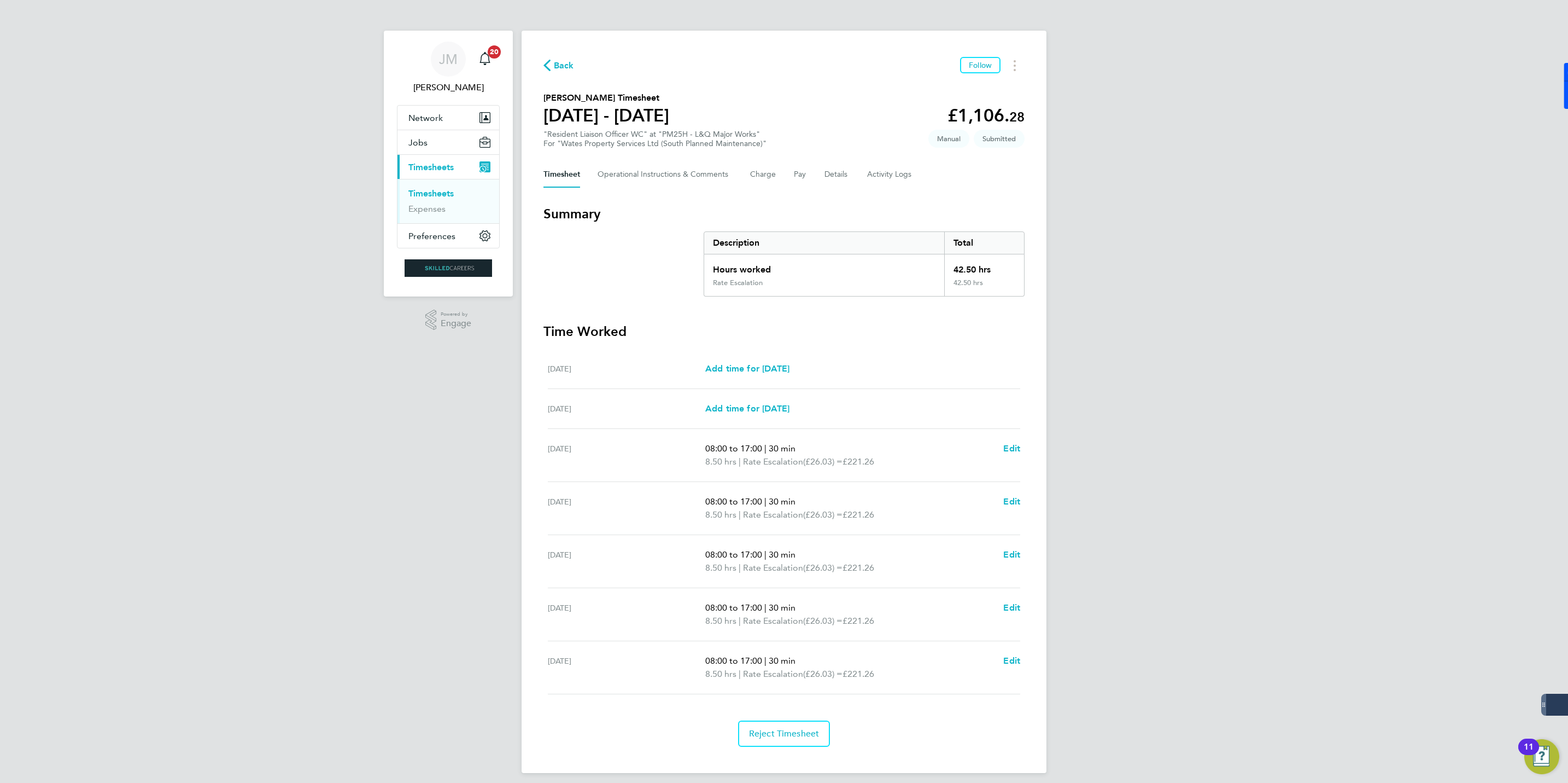
click at [558, 64] on span "Back" at bounding box center [564, 65] width 20 height 13
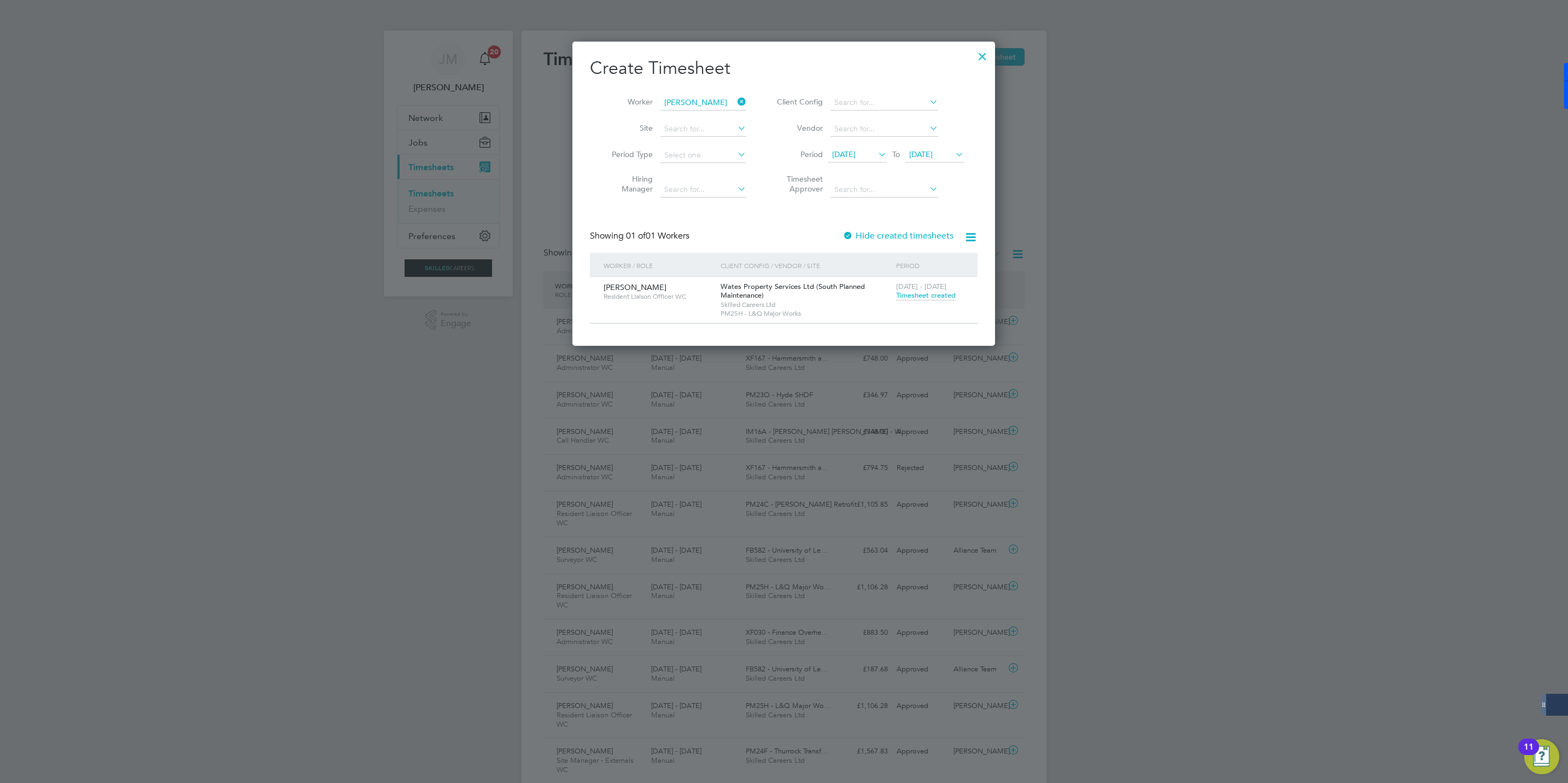
click at [736, 97] on icon at bounding box center [736, 102] width 0 height 15
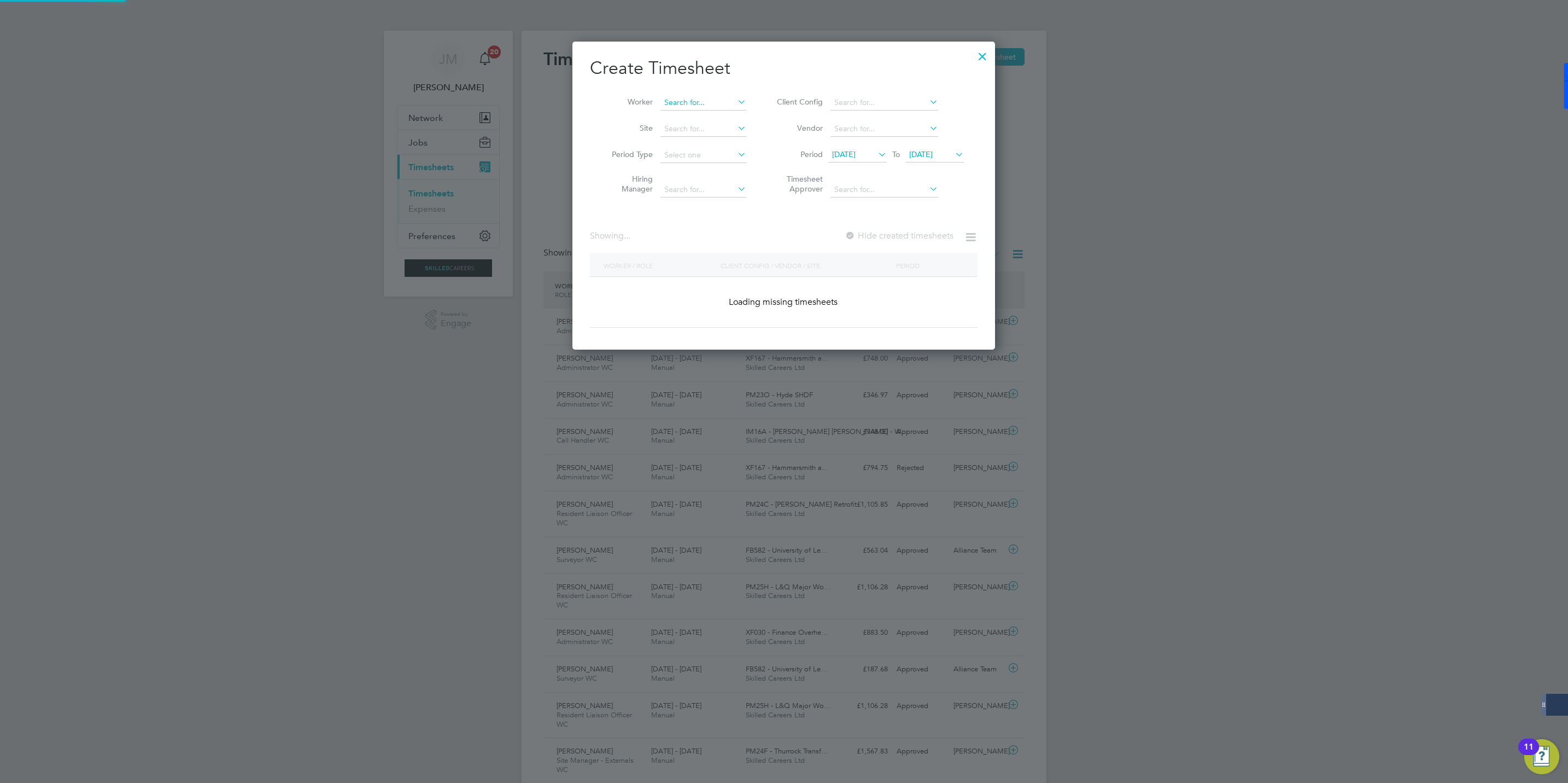
click at [709, 97] on input at bounding box center [703, 102] width 86 height 15
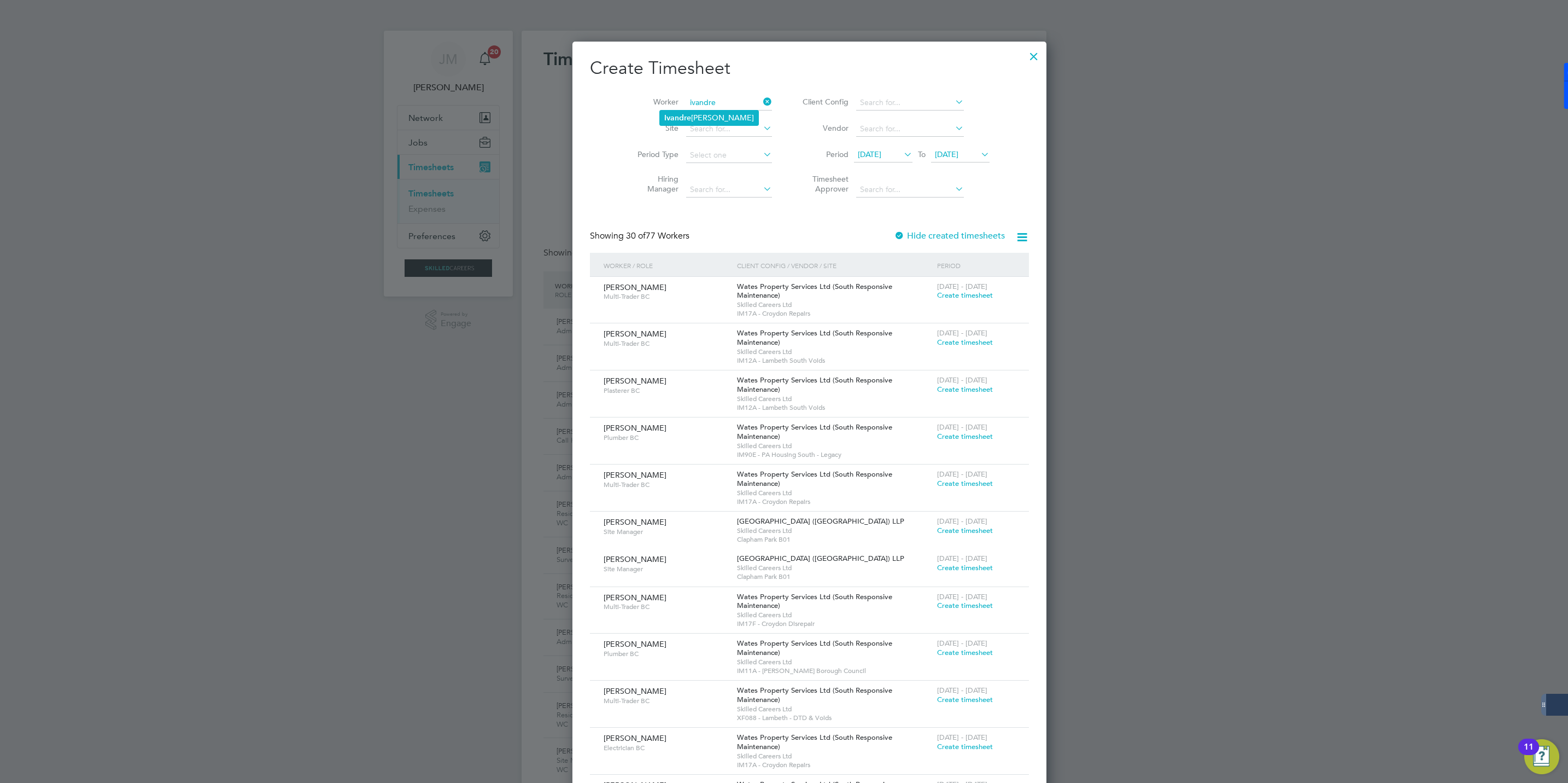
click at [686, 116] on b "Ivandre" at bounding box center [678, 118] width 27 height 9
type input "[PERSON_NAME]"
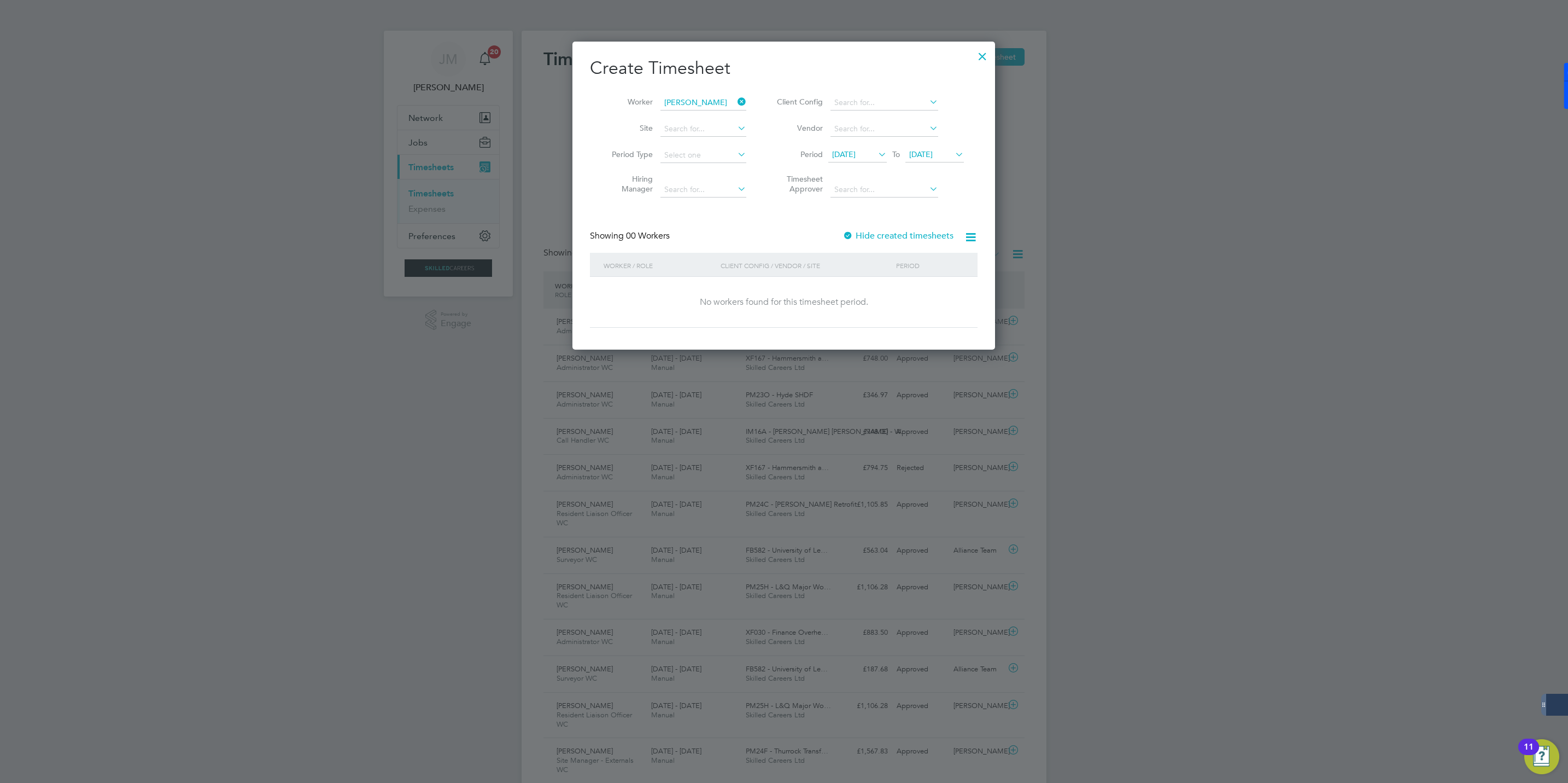
click at [875, 237] on label "Hide created timesheets" at bounding box center [898, 236] width 111 height 11
click at [917, 290] on span "[DATE] - [DATE]" at bounding box center [921, 286] width 50 height 9
click at [919, 296] on span "Timesheet created" at bounding box center [925, 295] width 59 height 10
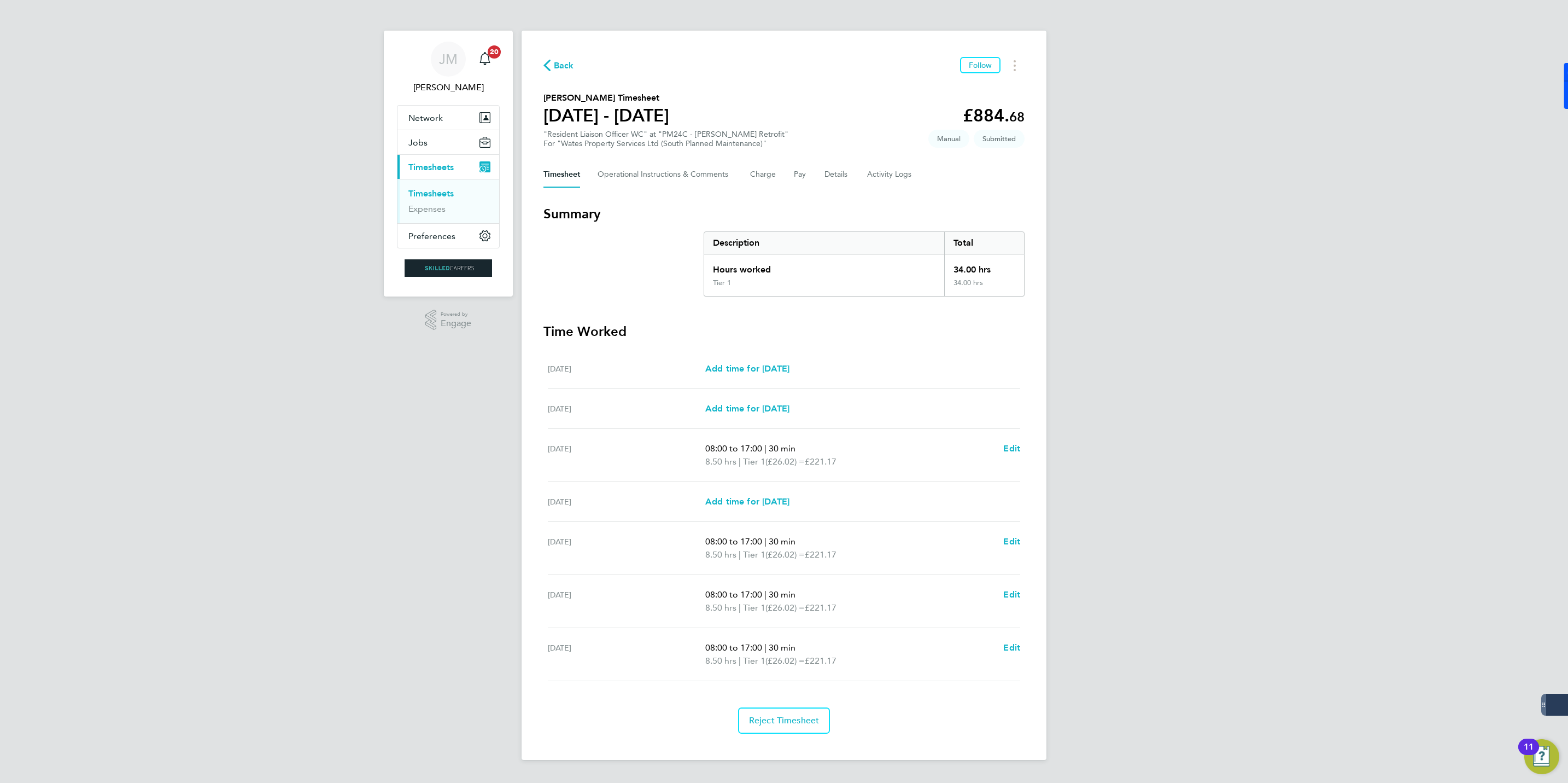
click at [557, 67] on span "Back" at bounding box center [564, 65] width 20 height 13
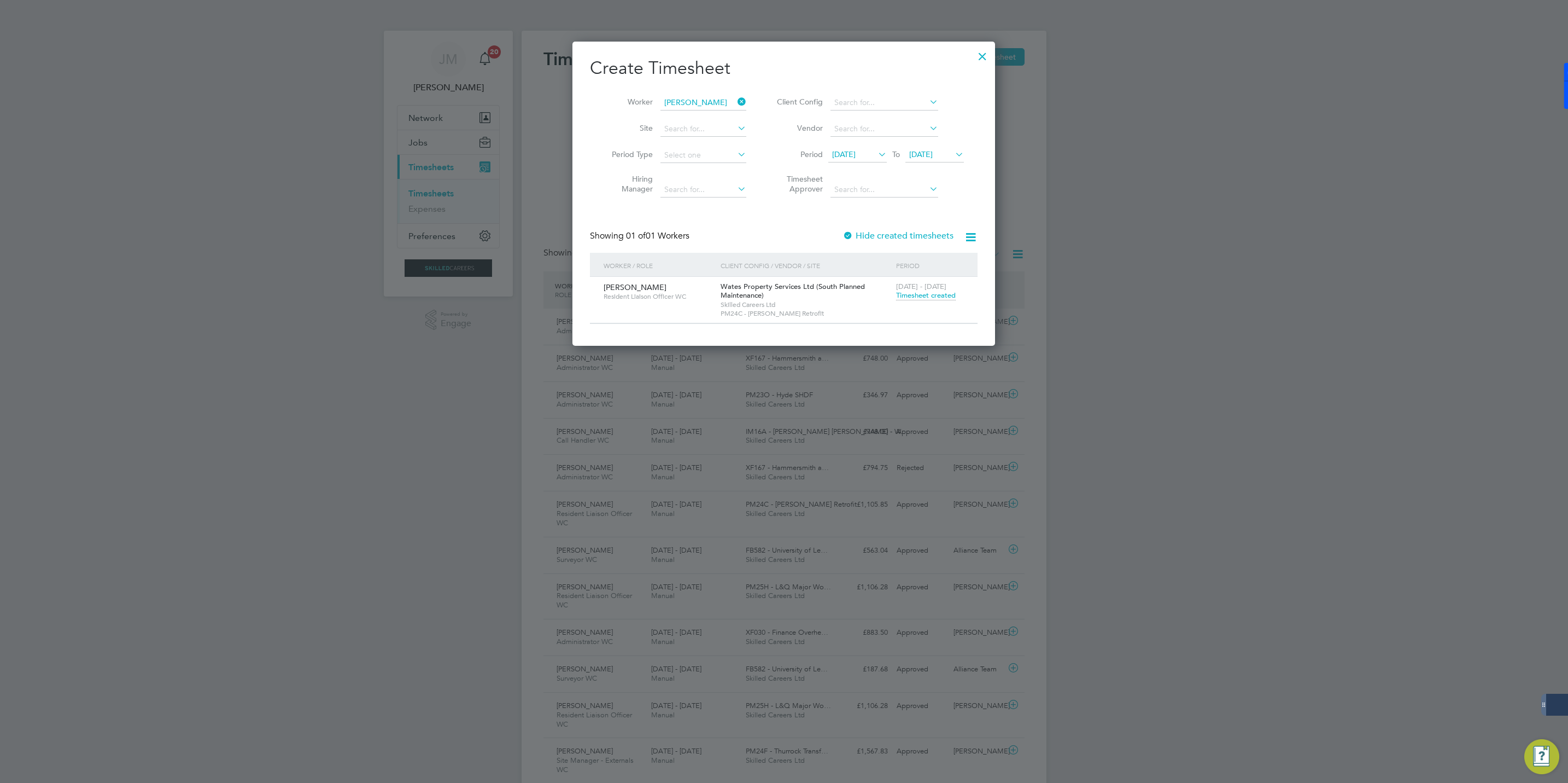
click at [736, 100] on icon at bounding box center [736, 102] width 0 height 15
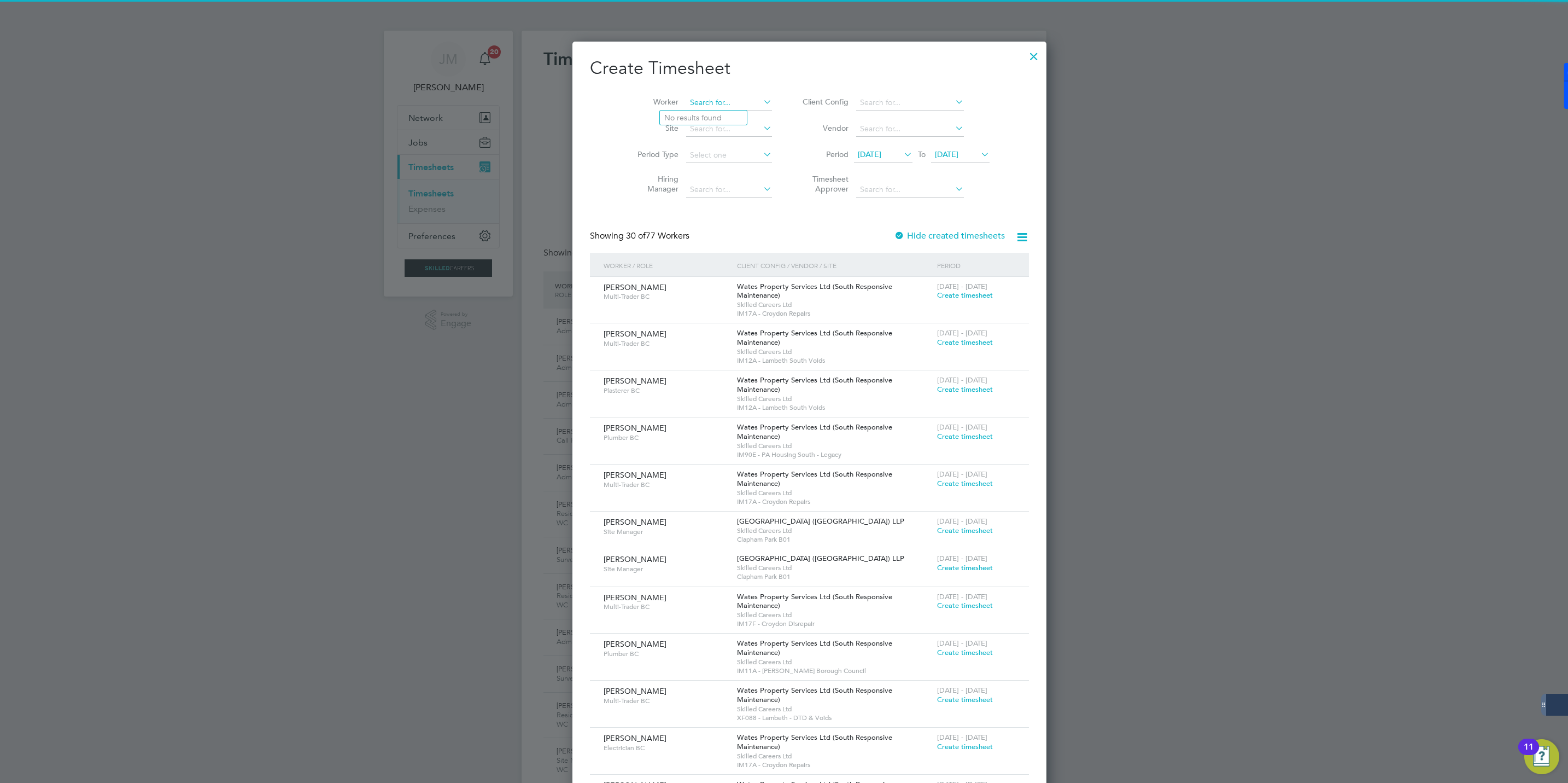
click at [706, 105] on input at bounding box center [729, 102] width 86 height 15
click at [692, 110] on li "[PERSON_NAME]" at bounding box center [727, 118] width 135 height 15
type input "[PERSON_NAME]"
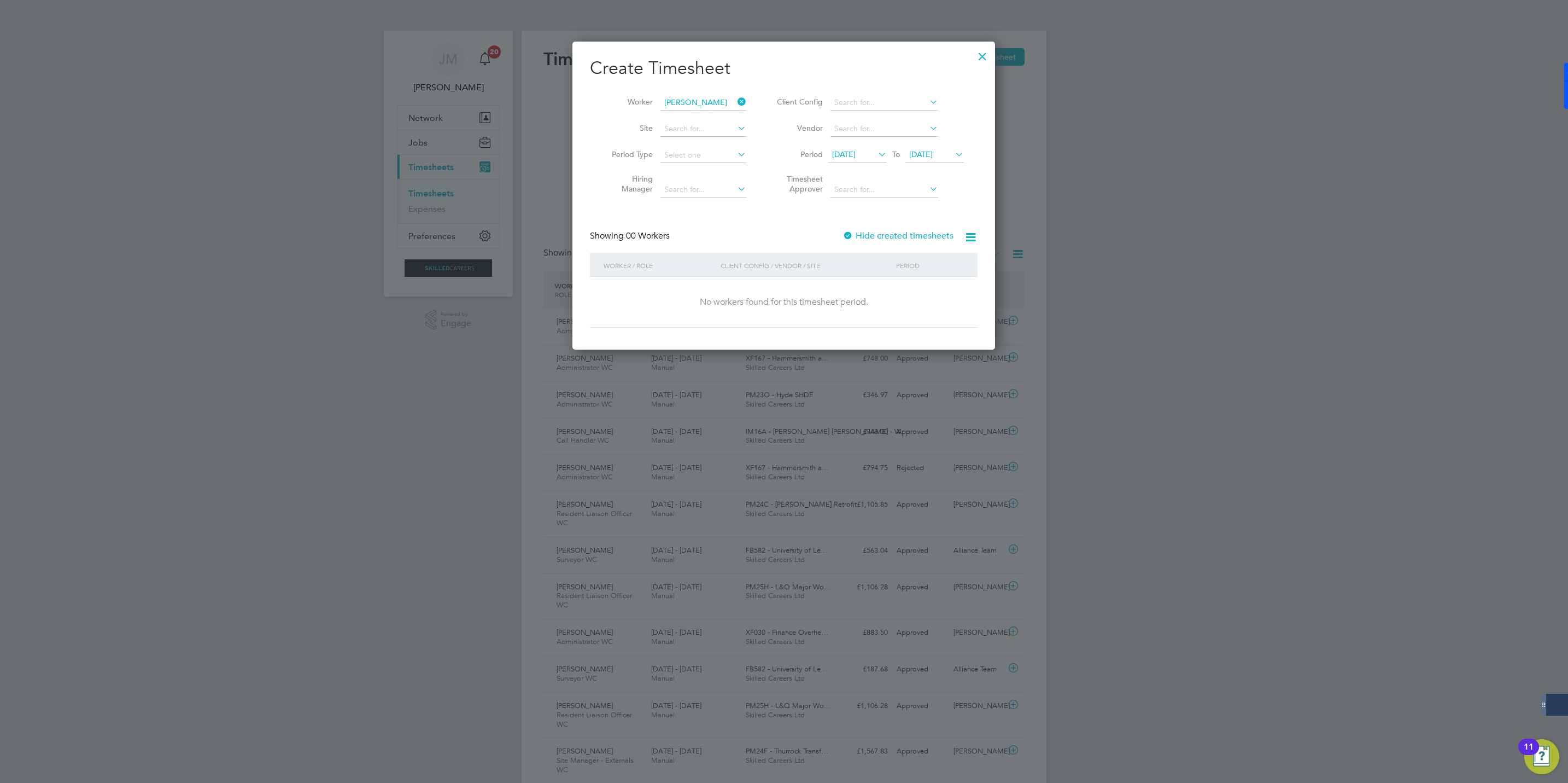
click at [879, 233] on label "Hide created timesheets" at bounding box center [898, 236] width 111 height 11
click at [922, 294] on span "Timesheet created" at bounding box center [925, 295] width 59 height 10
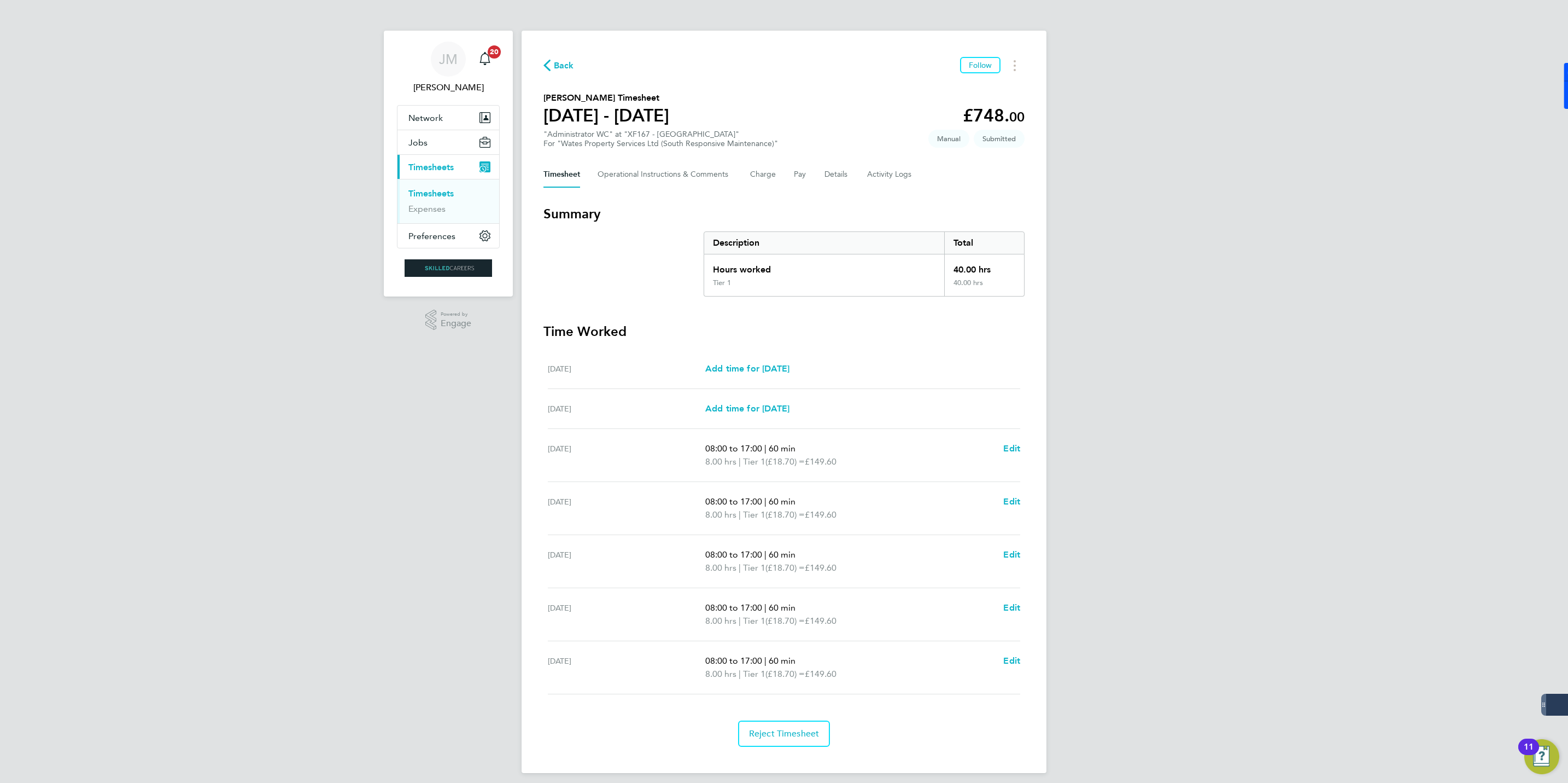
click at [563, 63] on span "Back" at bounding box center [564, 65] width 20 height 13
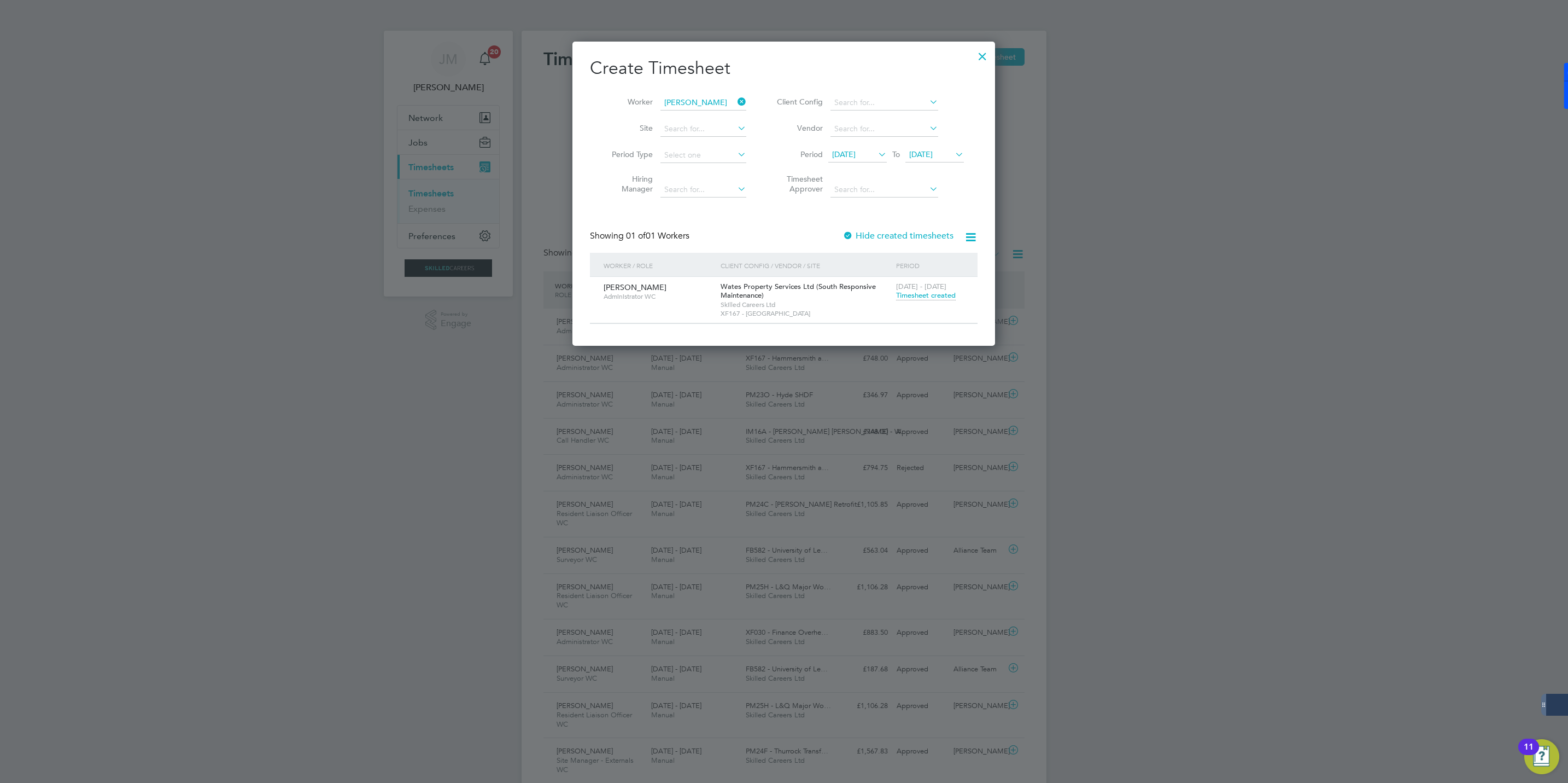
click at [983, 54] on div at bounding box center [982, 53] width 20 height 20
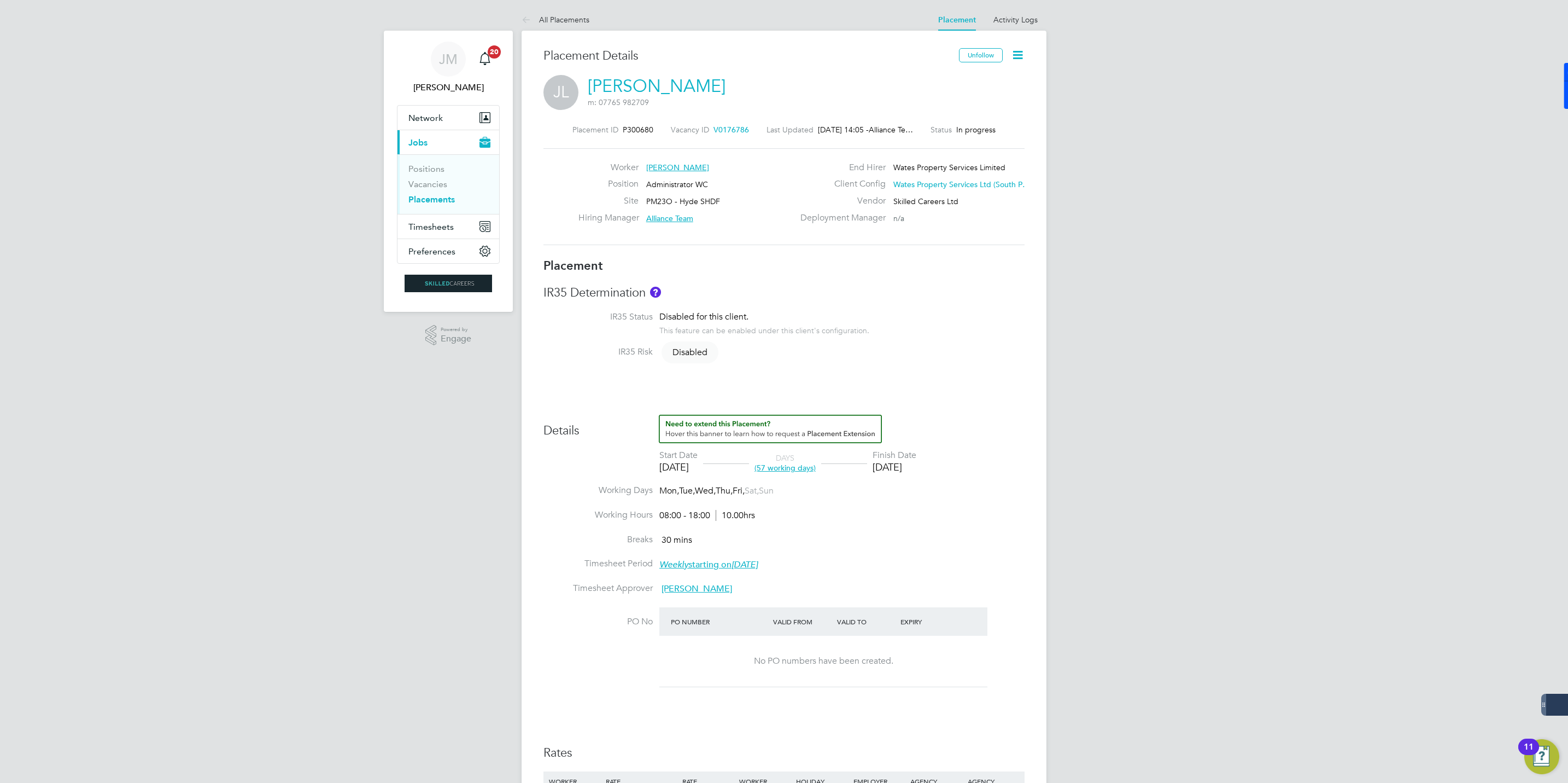
click at [644, 82] on link "[PERSON_NAME]" at bounding box center [656, 86] width 138 height 21
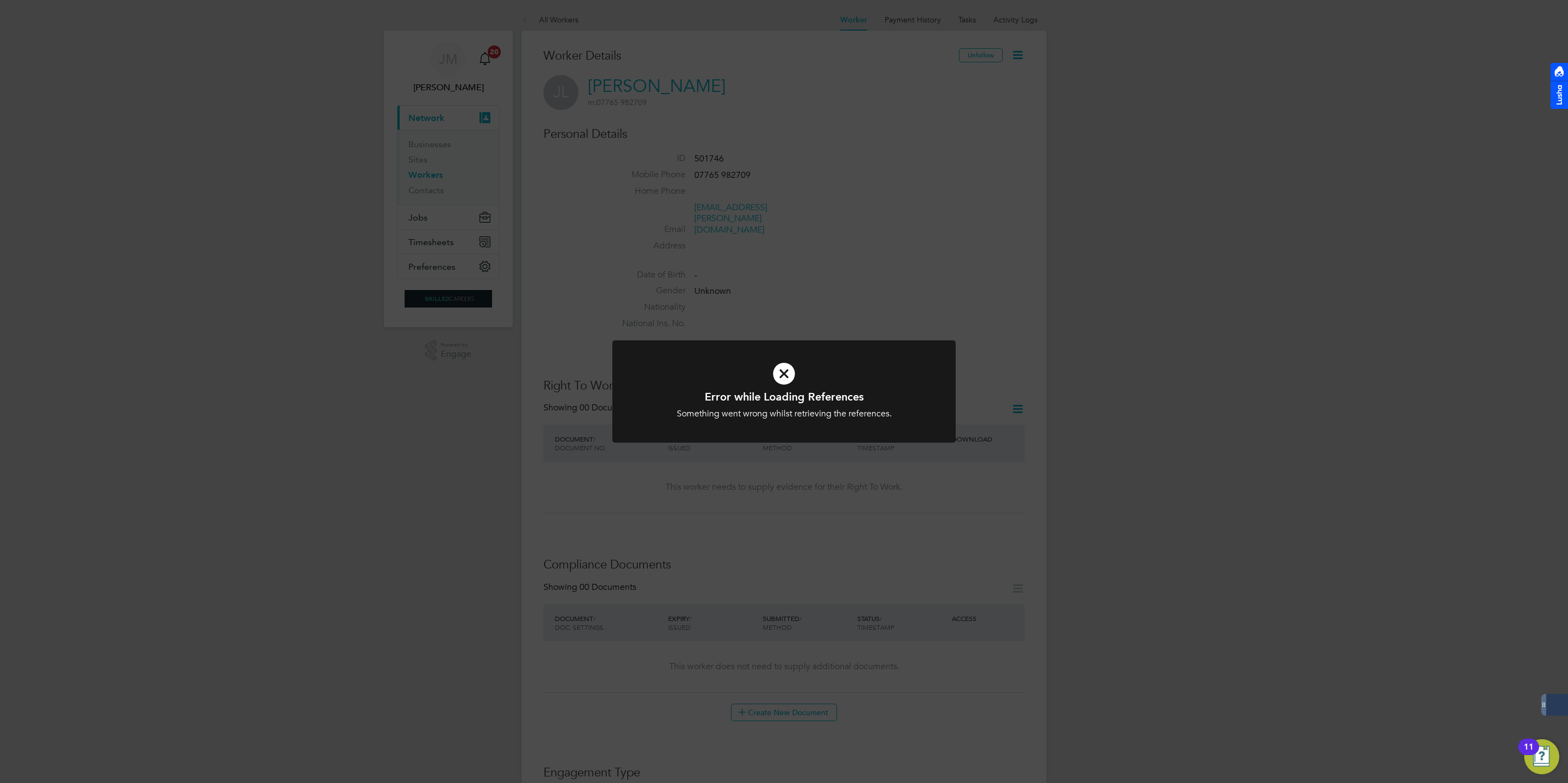
click at [857, 271] on div "Error while Loading References Something went wrong whilst retrieving the refer…" at bounding box center [784, 391] width 1568 height 783
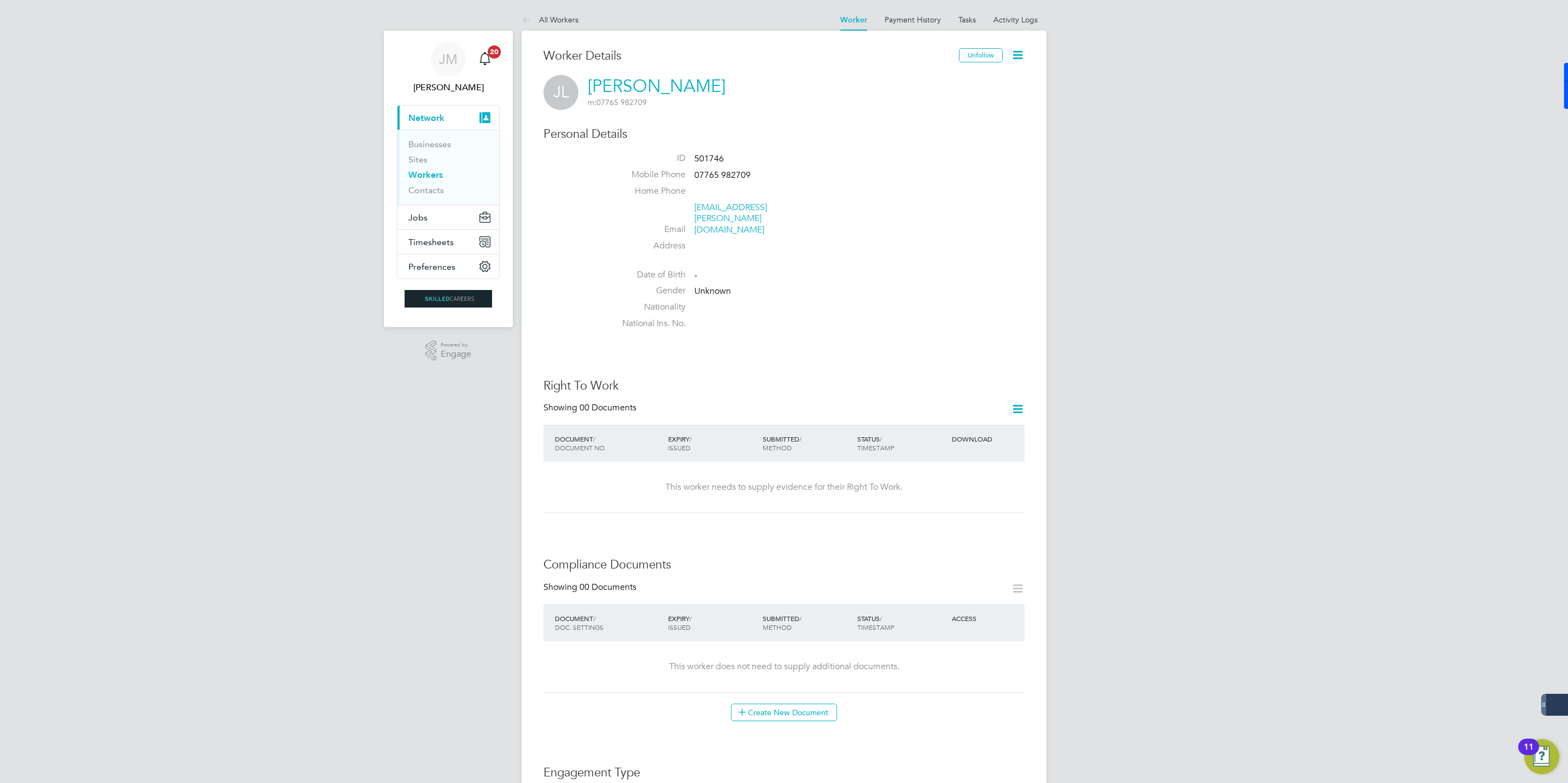
click at [1018, 56] on icon at bounding box center [1018, 55] width 13 height 13
click at [909, 76] on li "Invite Worker" at bounding box center [955, 81] width 136 height 15
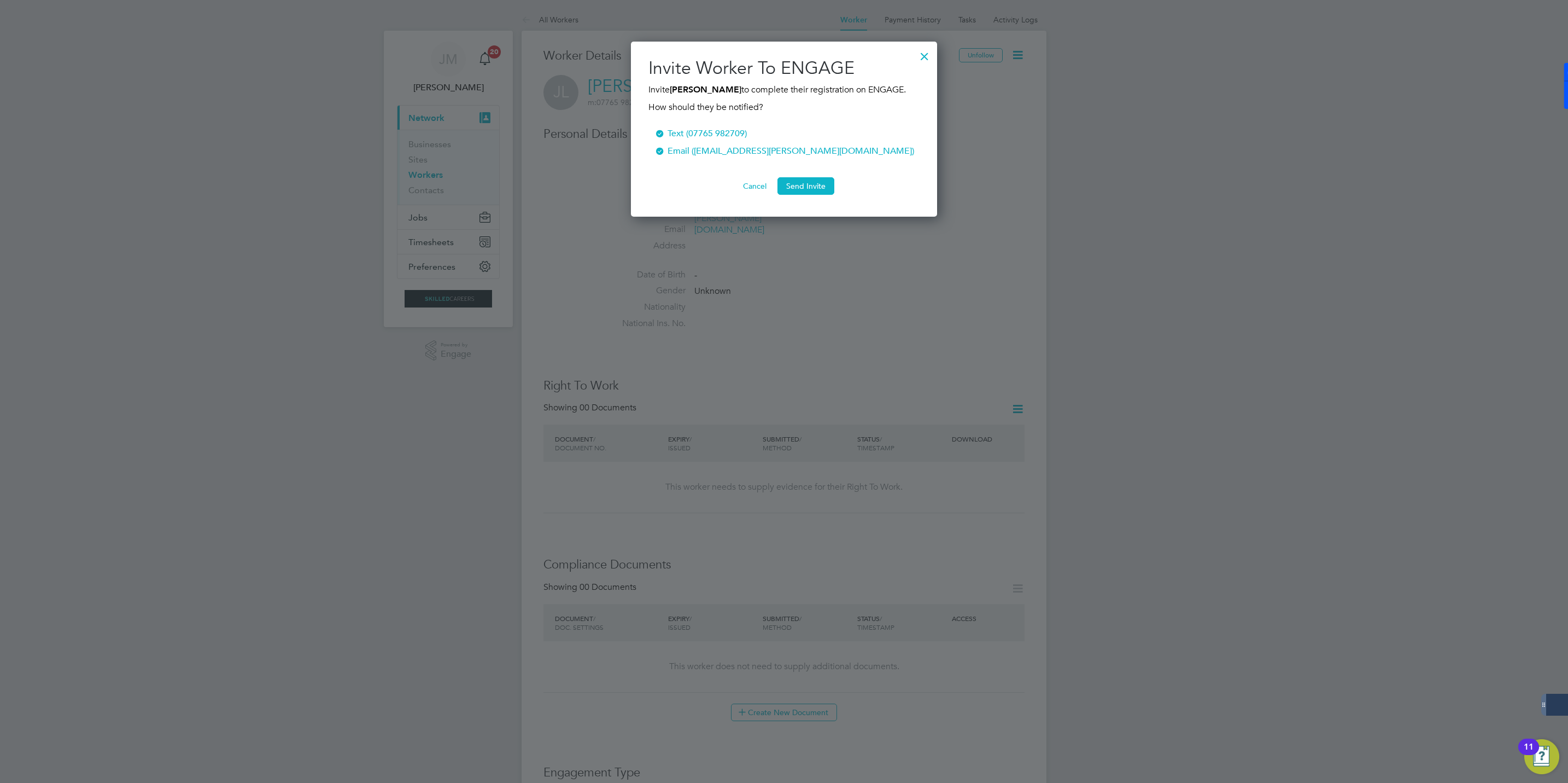
scroll to position [189, 307]
click at [801, 195] on button "Send Invite" at bounding box center [805, 185] width 57 height 18
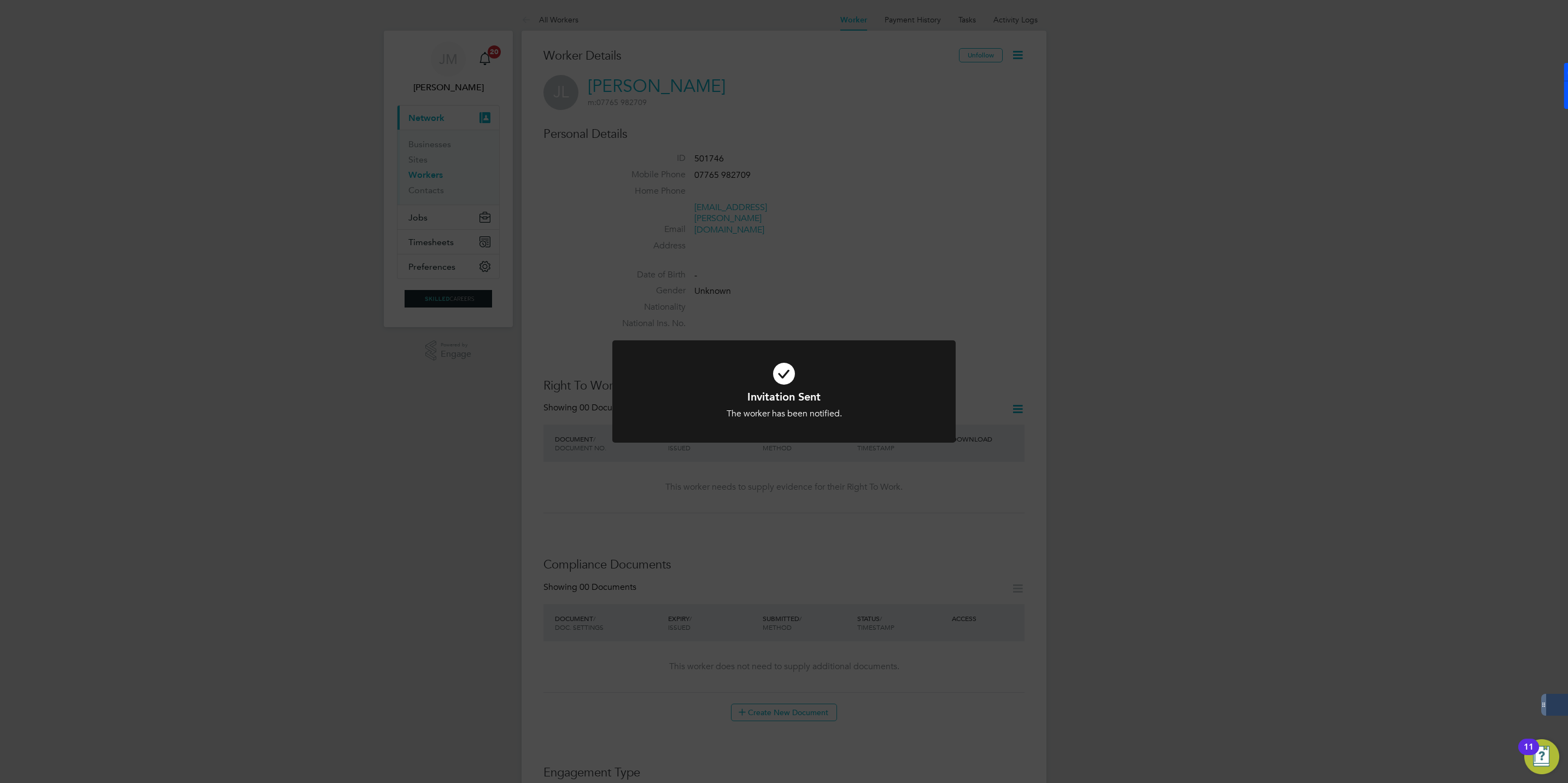
click at [852, 312] on div "Invitation Sent The worker has been notified. Cancel Okay" at bounding box center [784, 391] width 1568 height 783
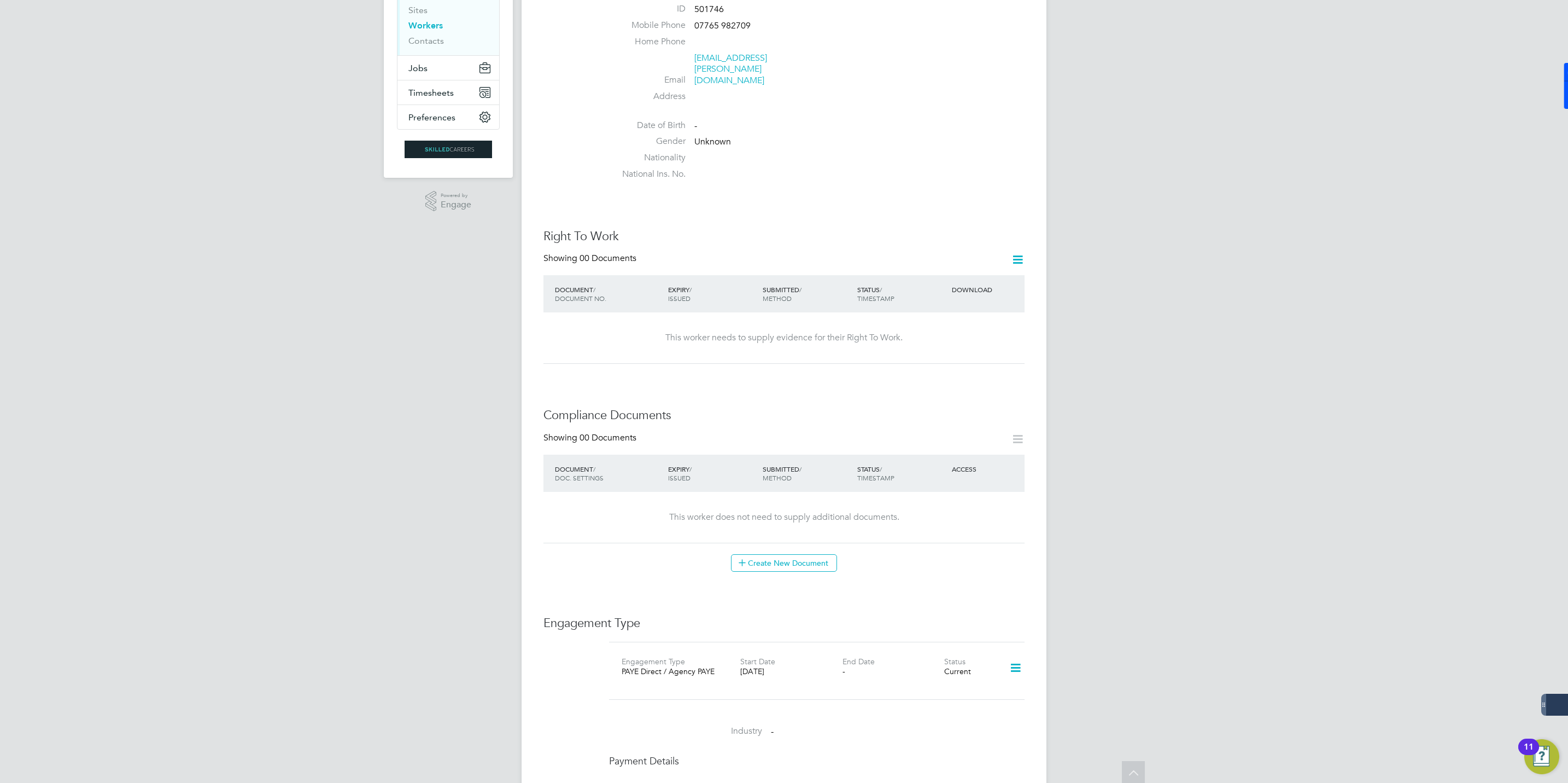
scroll to position [0, 0]
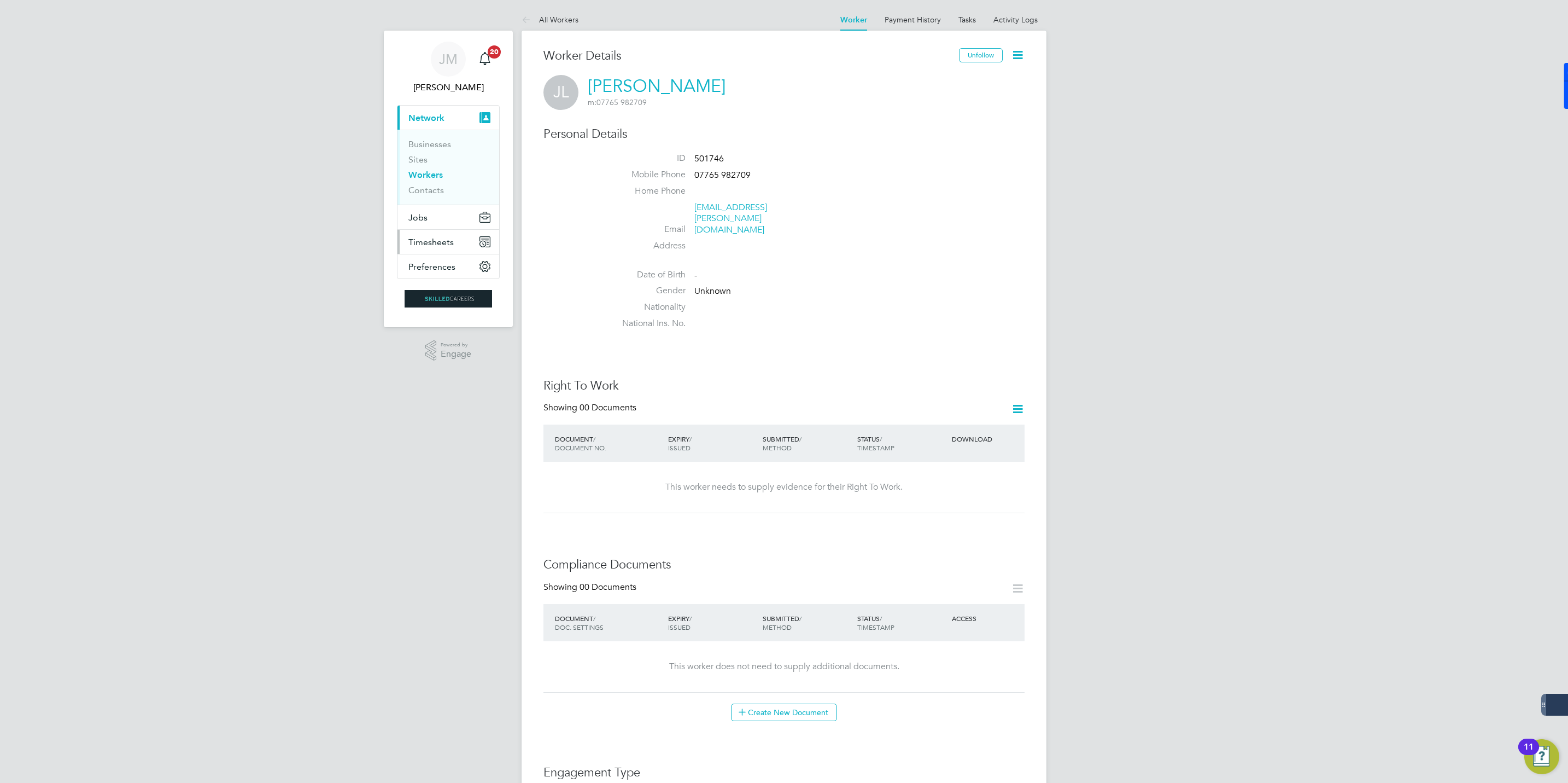
click at [431, 236] on button "Timesheets" at bounding box center [449, 241] width 102 height 24
click at [449, 243] on span "Timesheets" at bounding box center [431, 242] width 45 height 10
click at [424, 193] on link "Timesheets" at bounding box center [431, 193] width 45 height 10
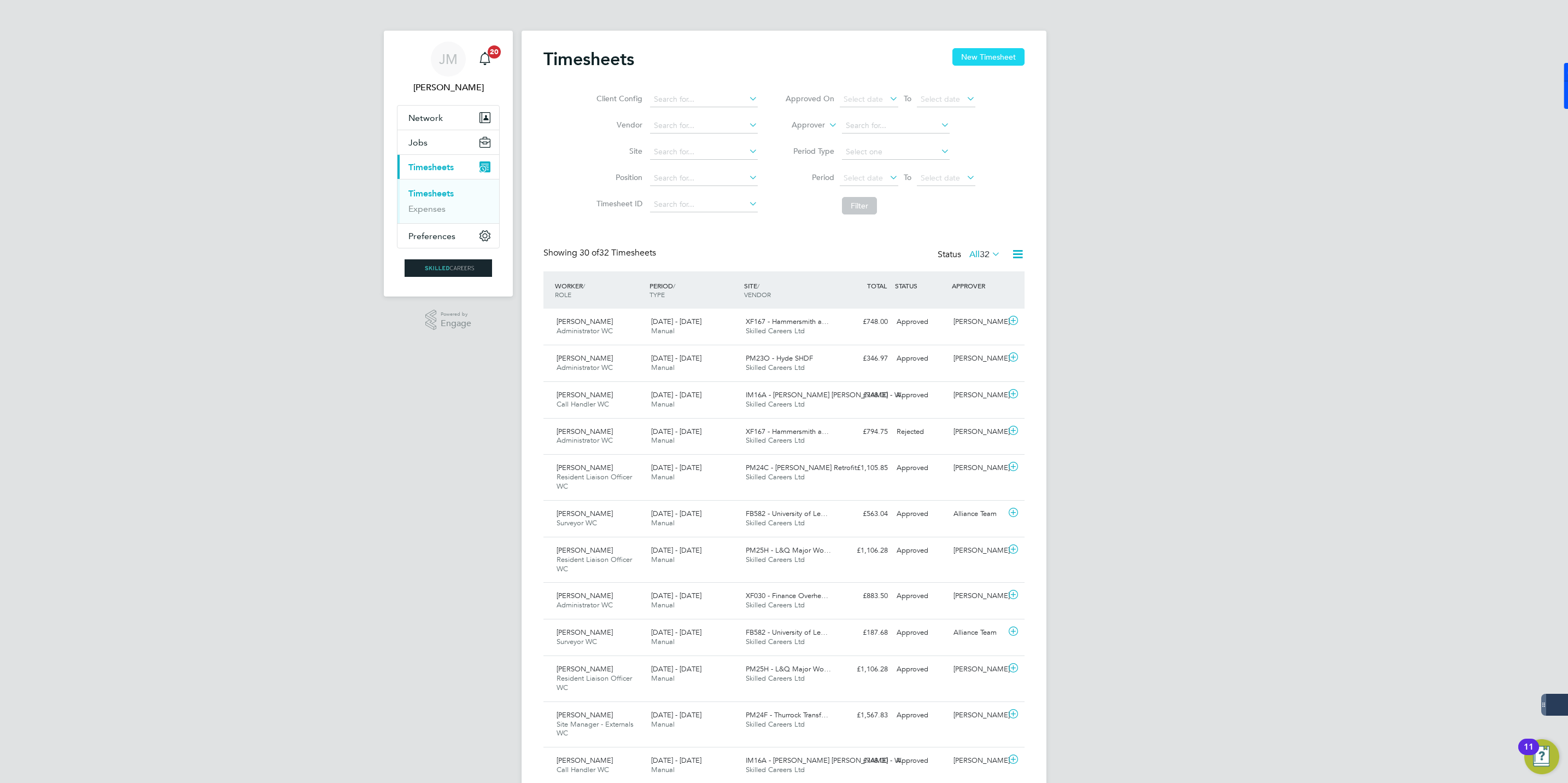
click at [988, 61] on button "New Timesheet" at bounding box center [988, 57] width 72 height 18
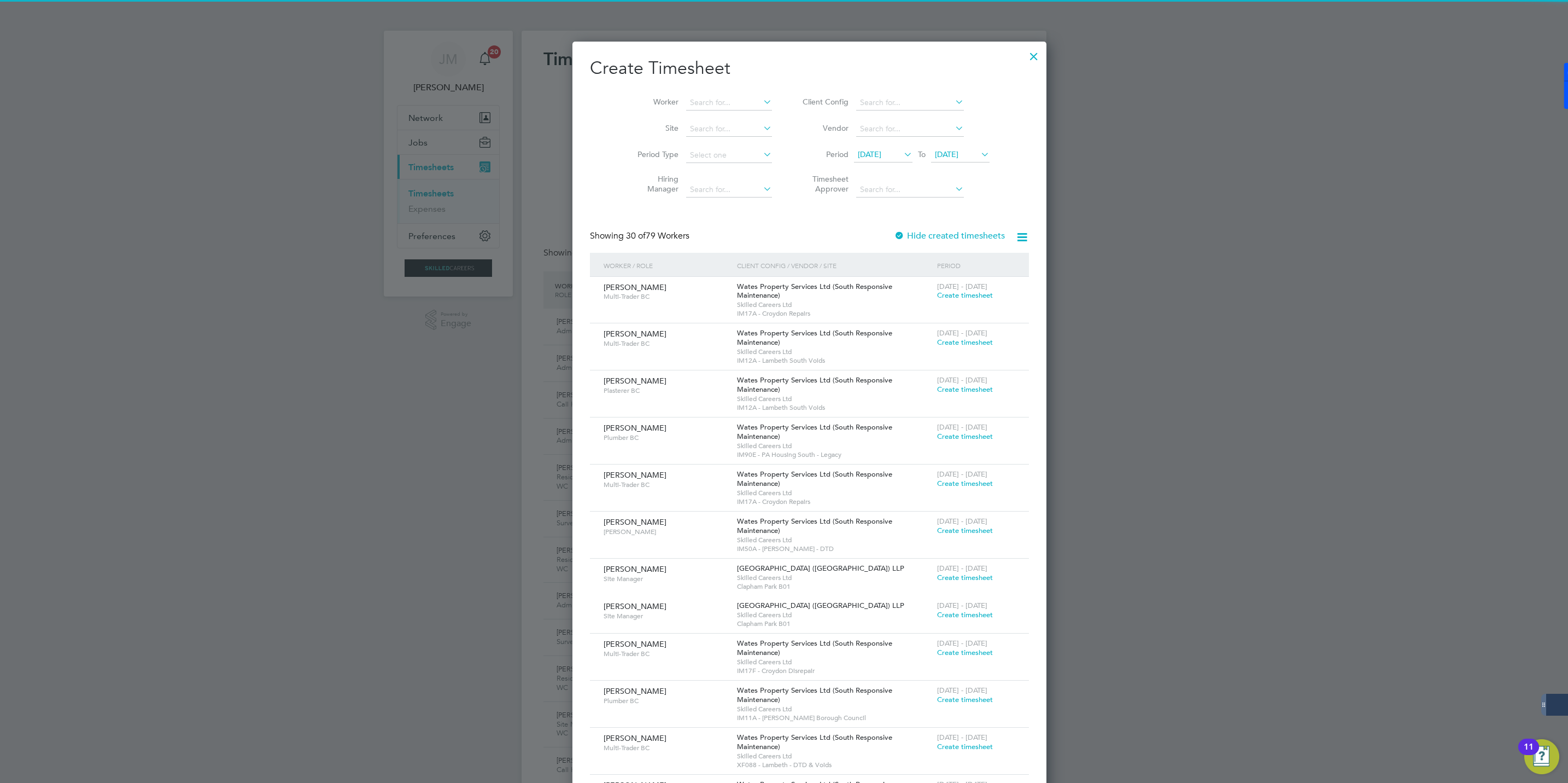
click at [935, 153] on span "[DATE]" at bounding box center [947, 154] width 23 height 10
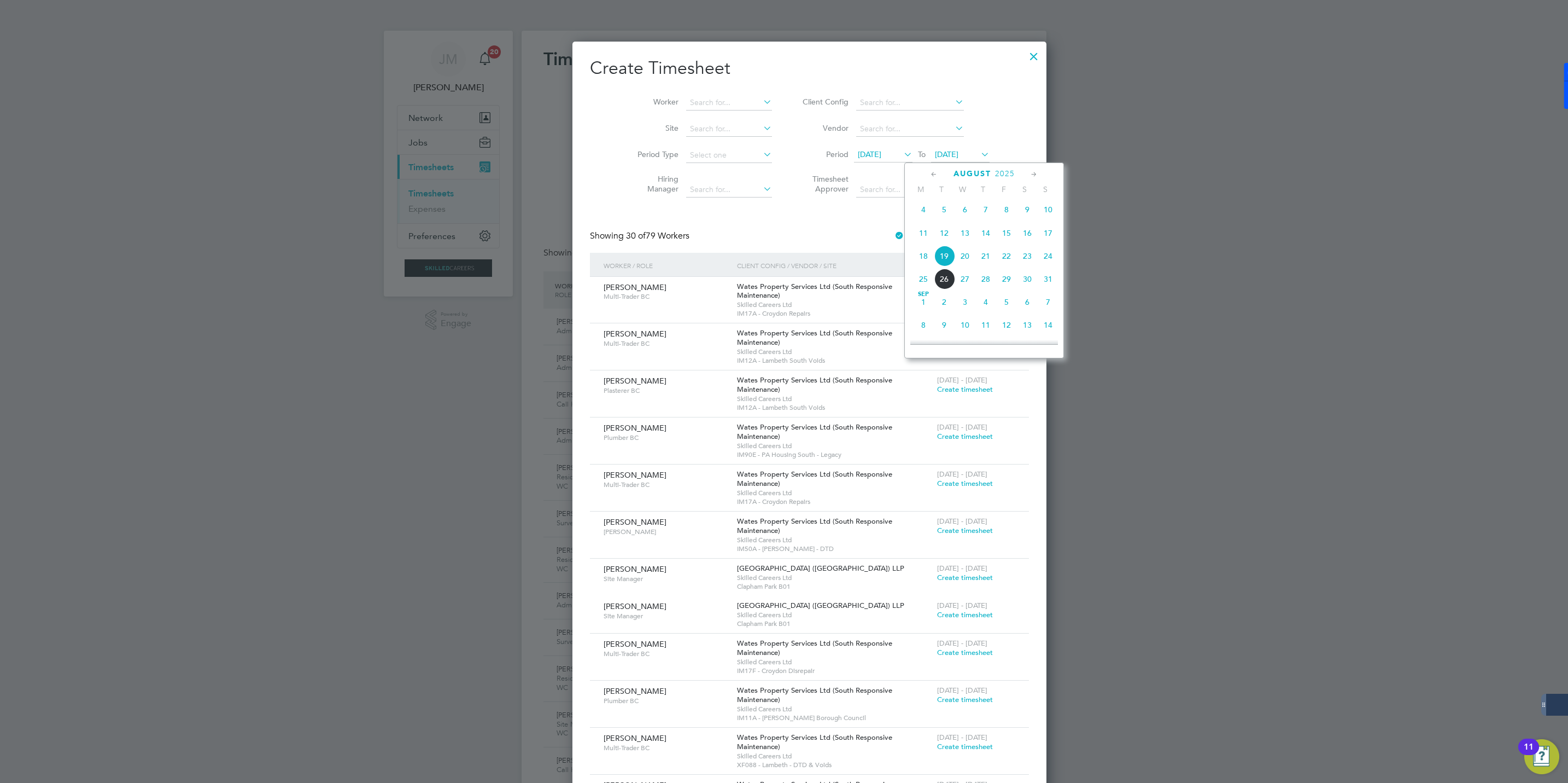
click at [1009, 256] on span "22" at bounding box center [1007, 256] width 21 height 21
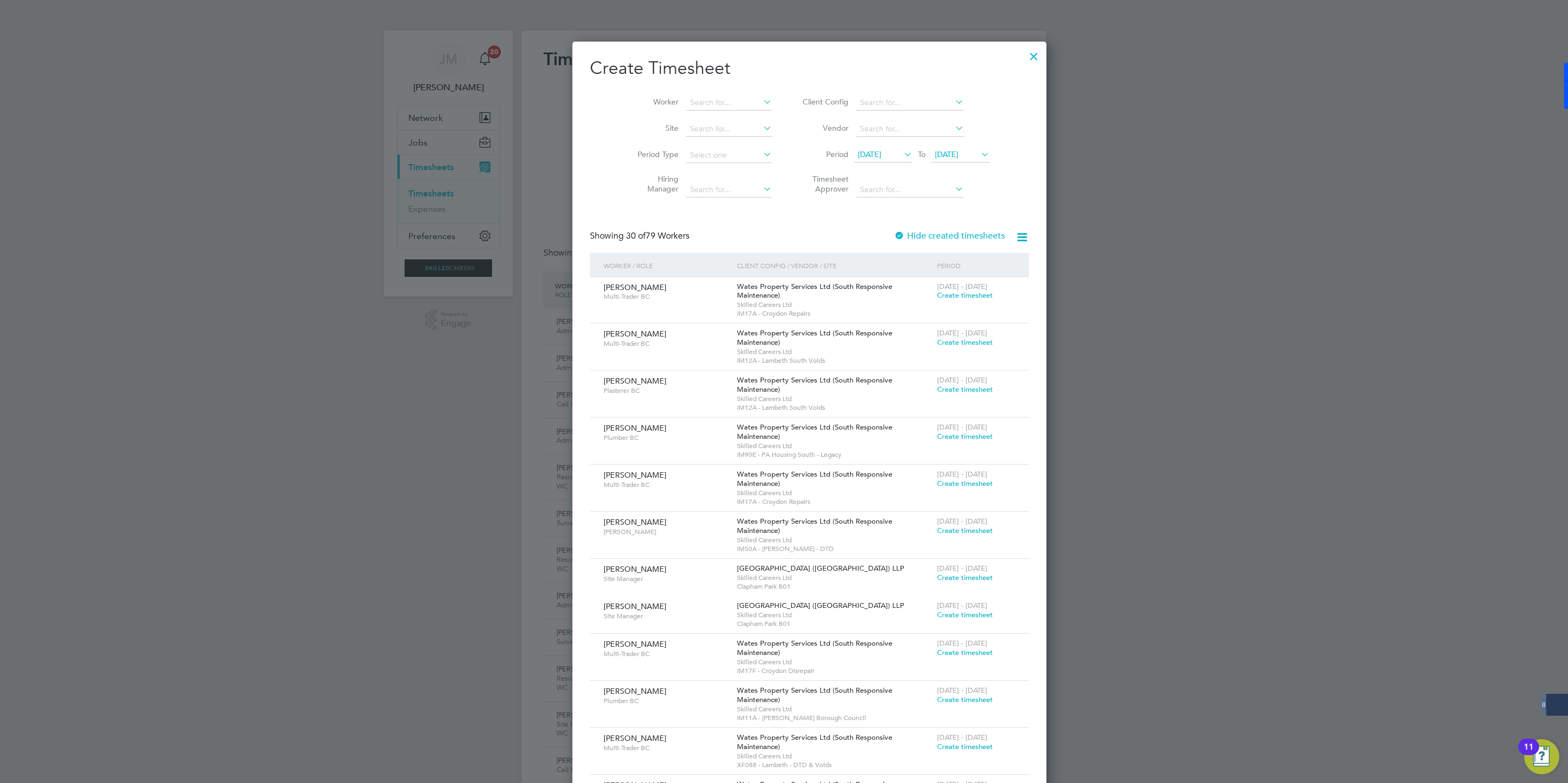
click at [902, 159] on icon at bounding box center [902, 154] width 0 height 15
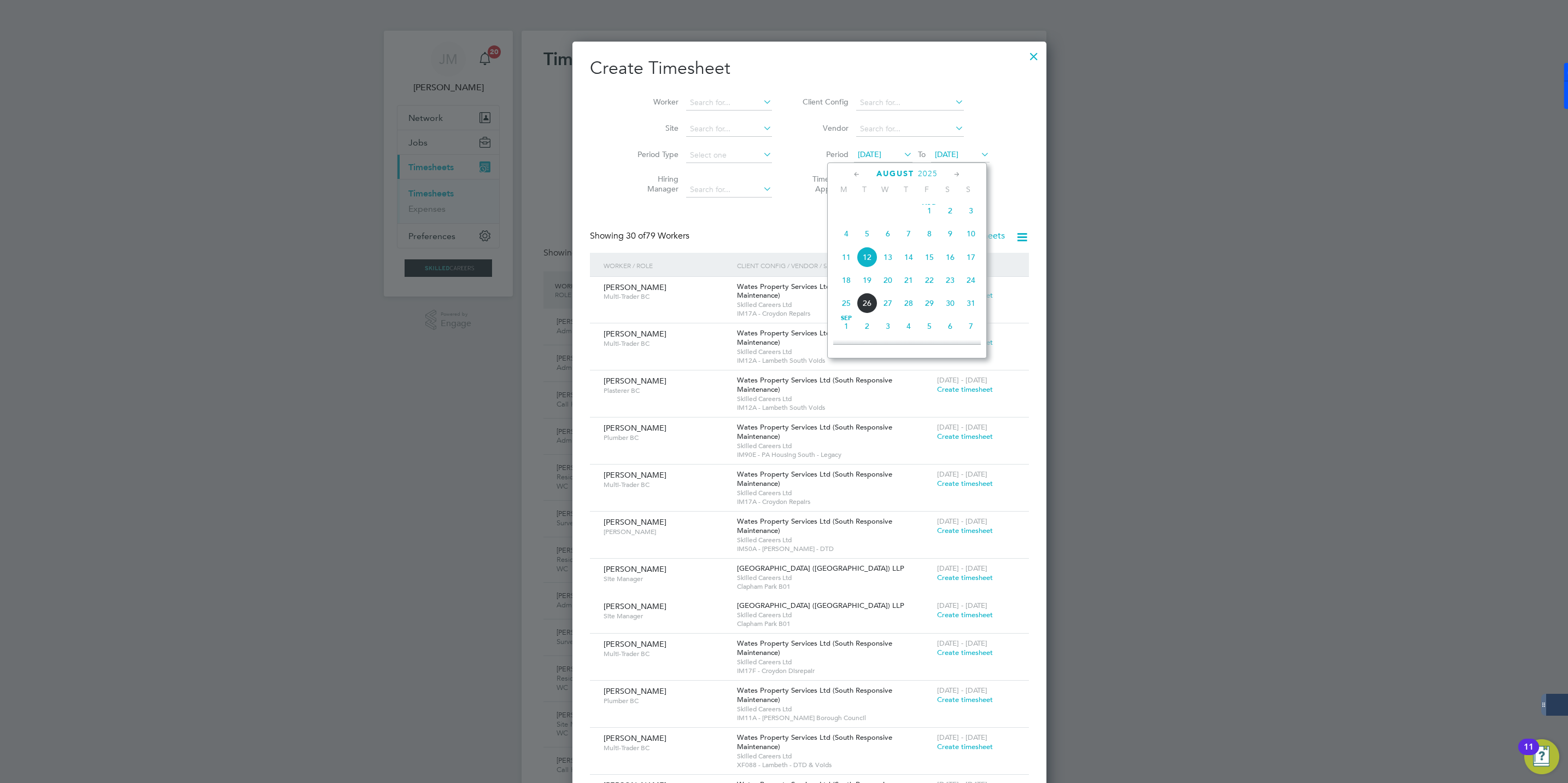
click at [952, 258] on span "16" at bounding box center [950, 257] width 21 height 21
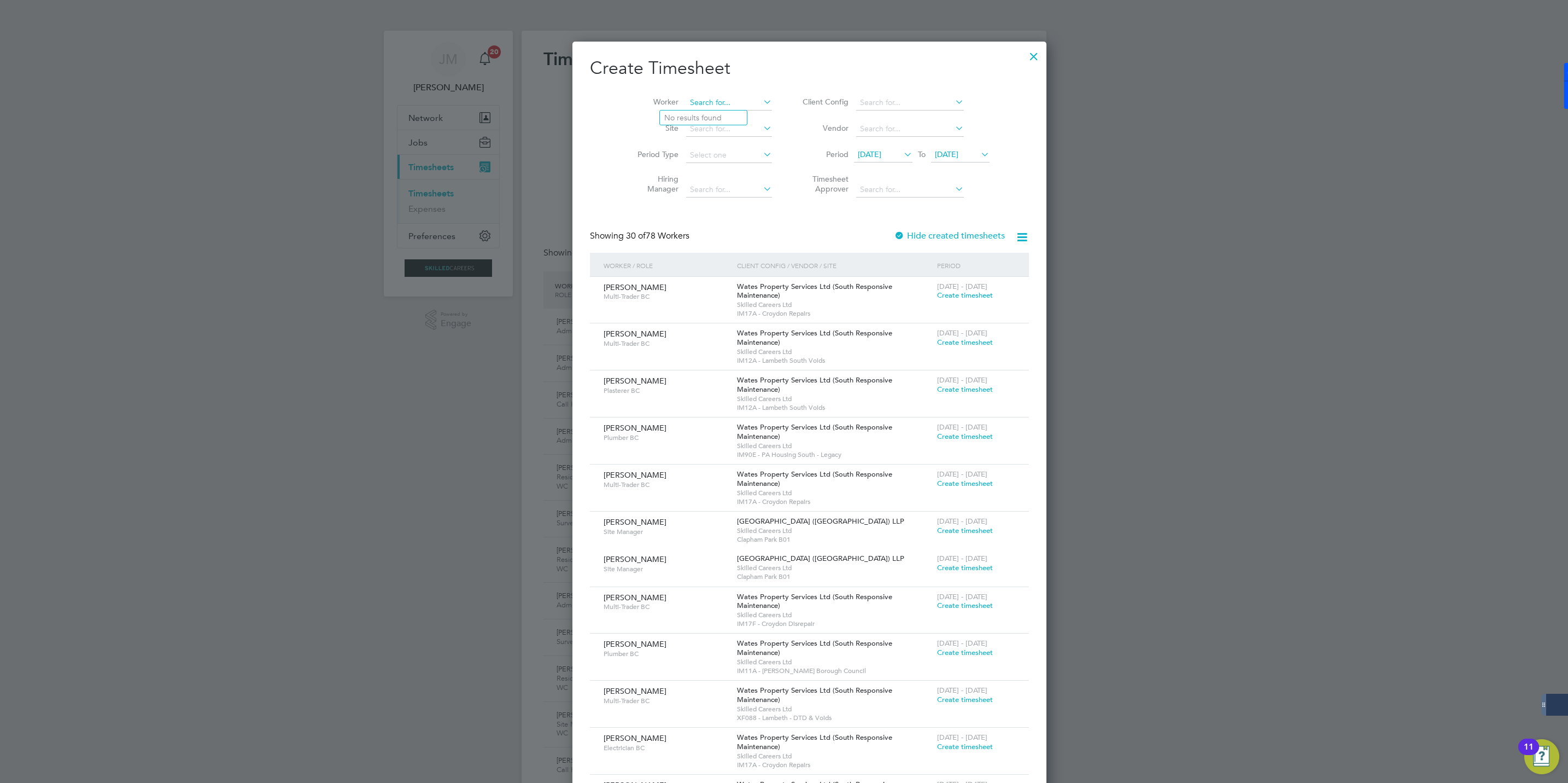
click at [694, 104] on input at bounding box center [729, 102] width 86 height 15
click at [700, 148] on li "Jennifer Lawson-Lee" at bounding box center [727, 148] width 135 height 15
type input "[PERSON_NAME]"
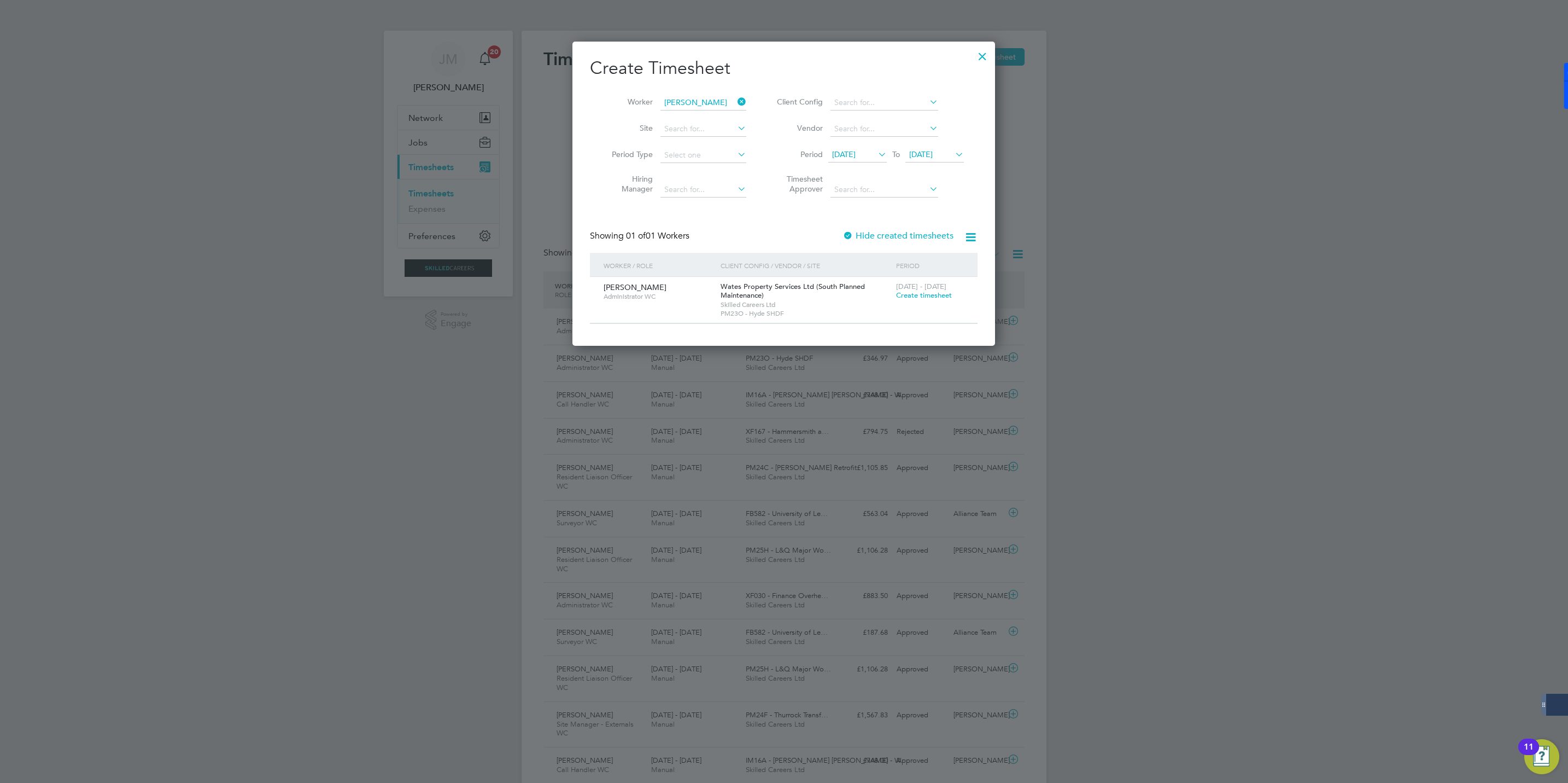
click at [922, 299] on div "16 - 22 Aug 2025 Create timesheet" at bounding box center [930, 291] width 73 height 29
click at [922, 294] on span "Create timesheet" at bounding box center [924, 294] width 56 height 9
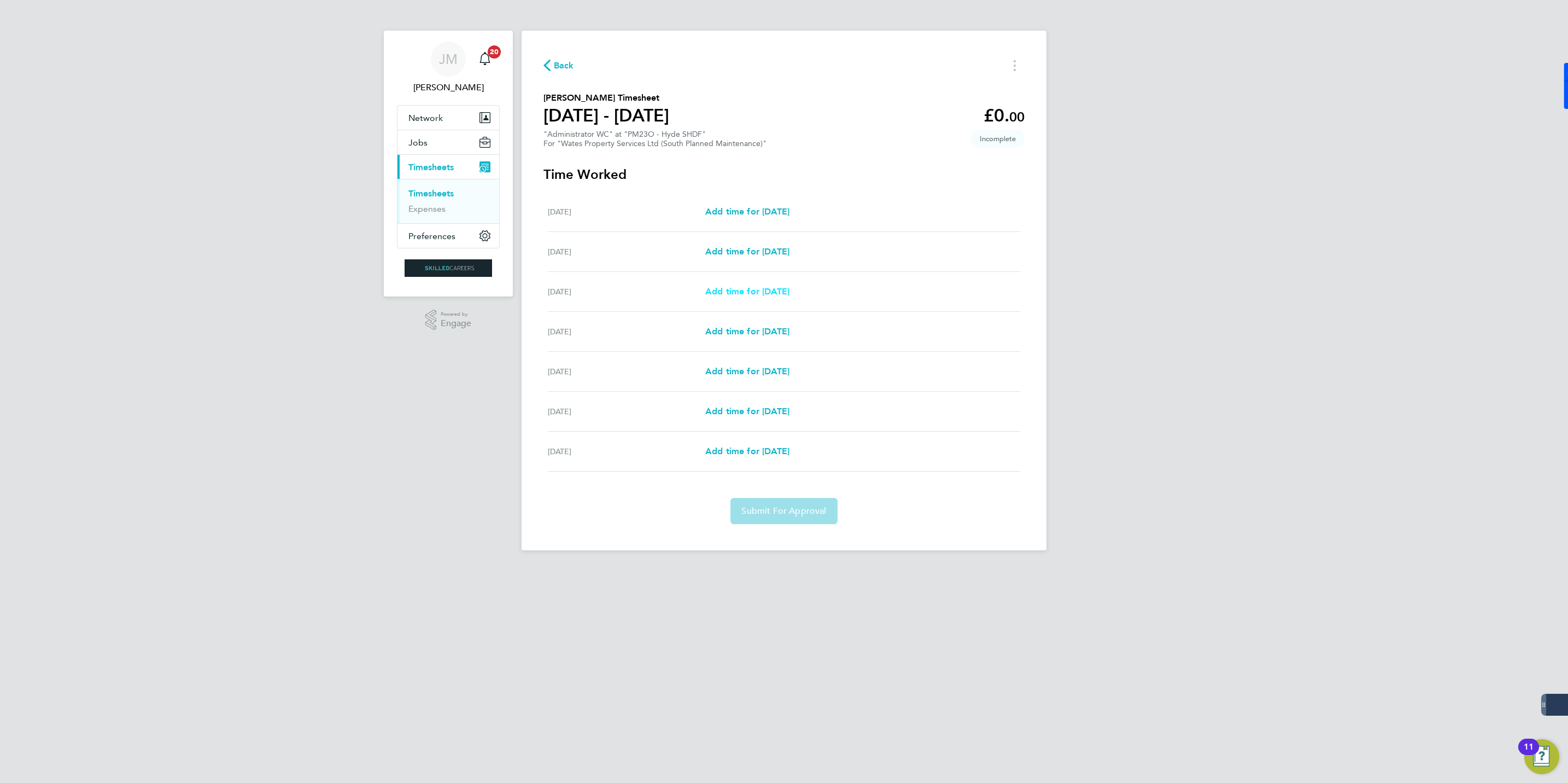
click at [719, 295] on span "Add time for Mon 18 Aug" at bounding box center [748, 291] width 84 height 10
select select "30"
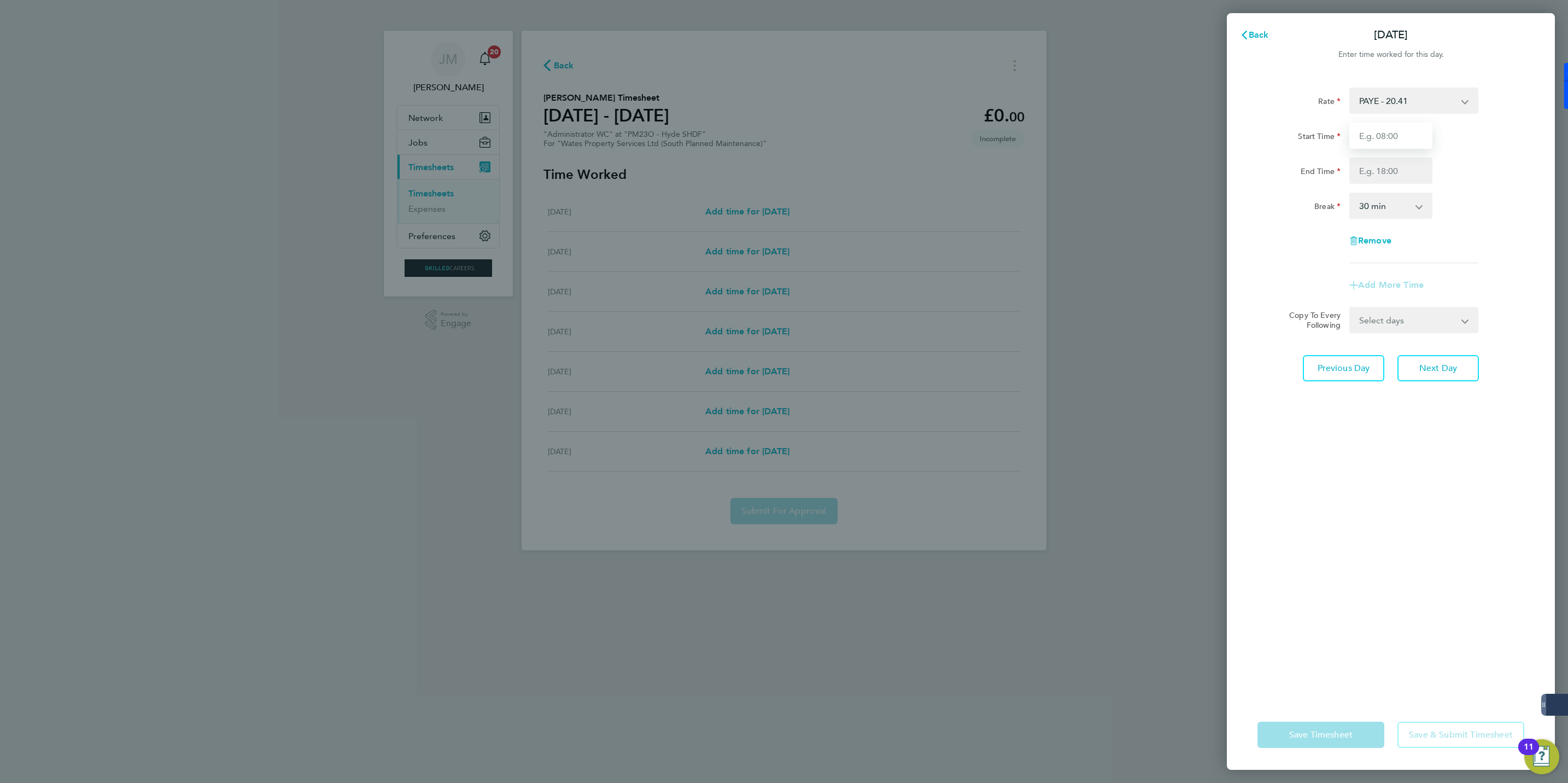
click at [1380, 141] on input "Start Time" at bounding box center [1391, 135] width 83 height 26
type input "08:00"
type input "17:00"
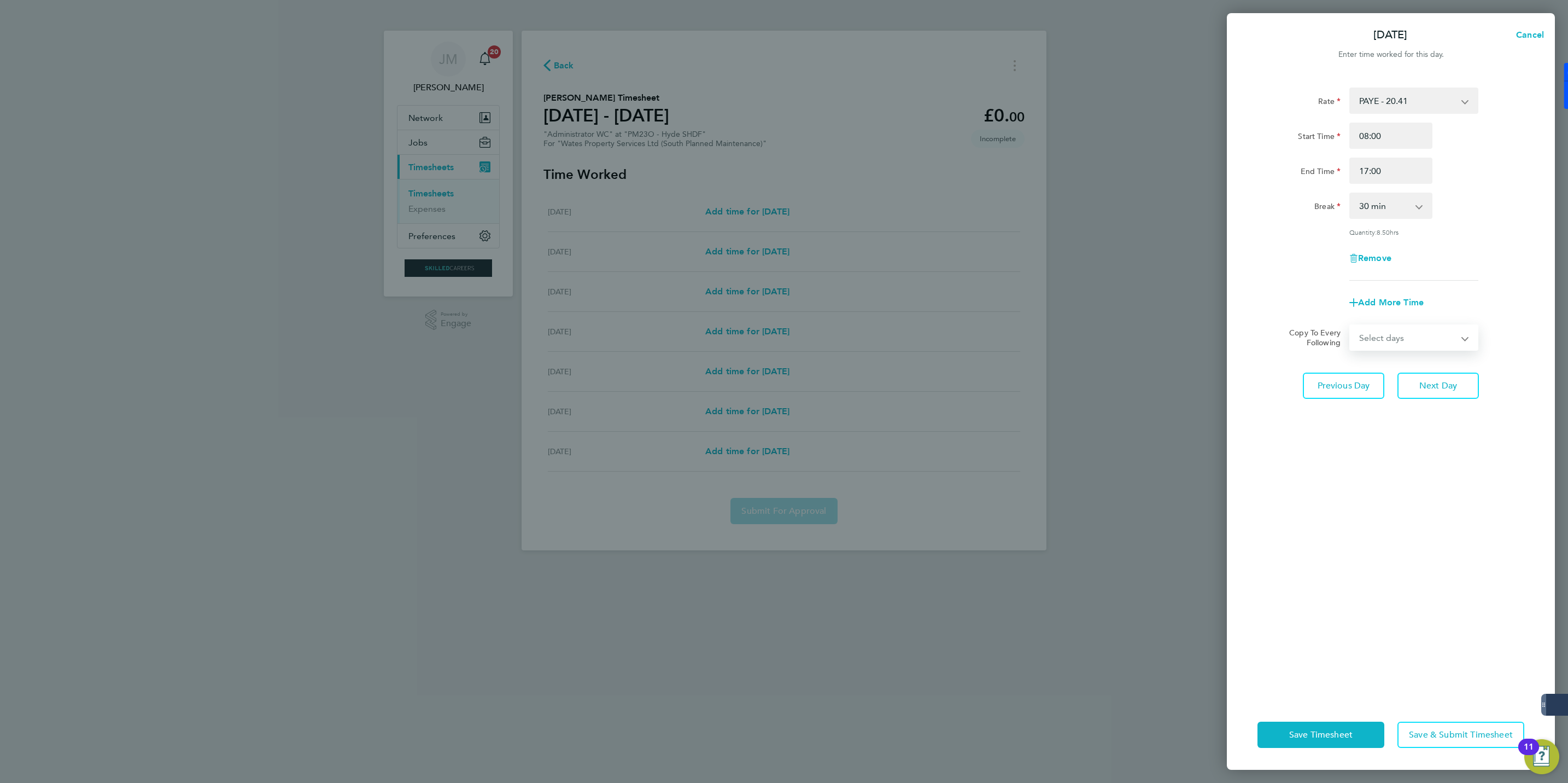
click at [1425, 335] on select "Select days Day Tuesday Wednesday Thursday Friday" at bounding box center [1408, 337] width 115 height 24
select select "DAY"
click at [1351, 326] on select "Select days Day Tuesday Wednesday Thursday Friday" at bounding box center [1408, 337] width 115 height 24
select select "2025-08-22"
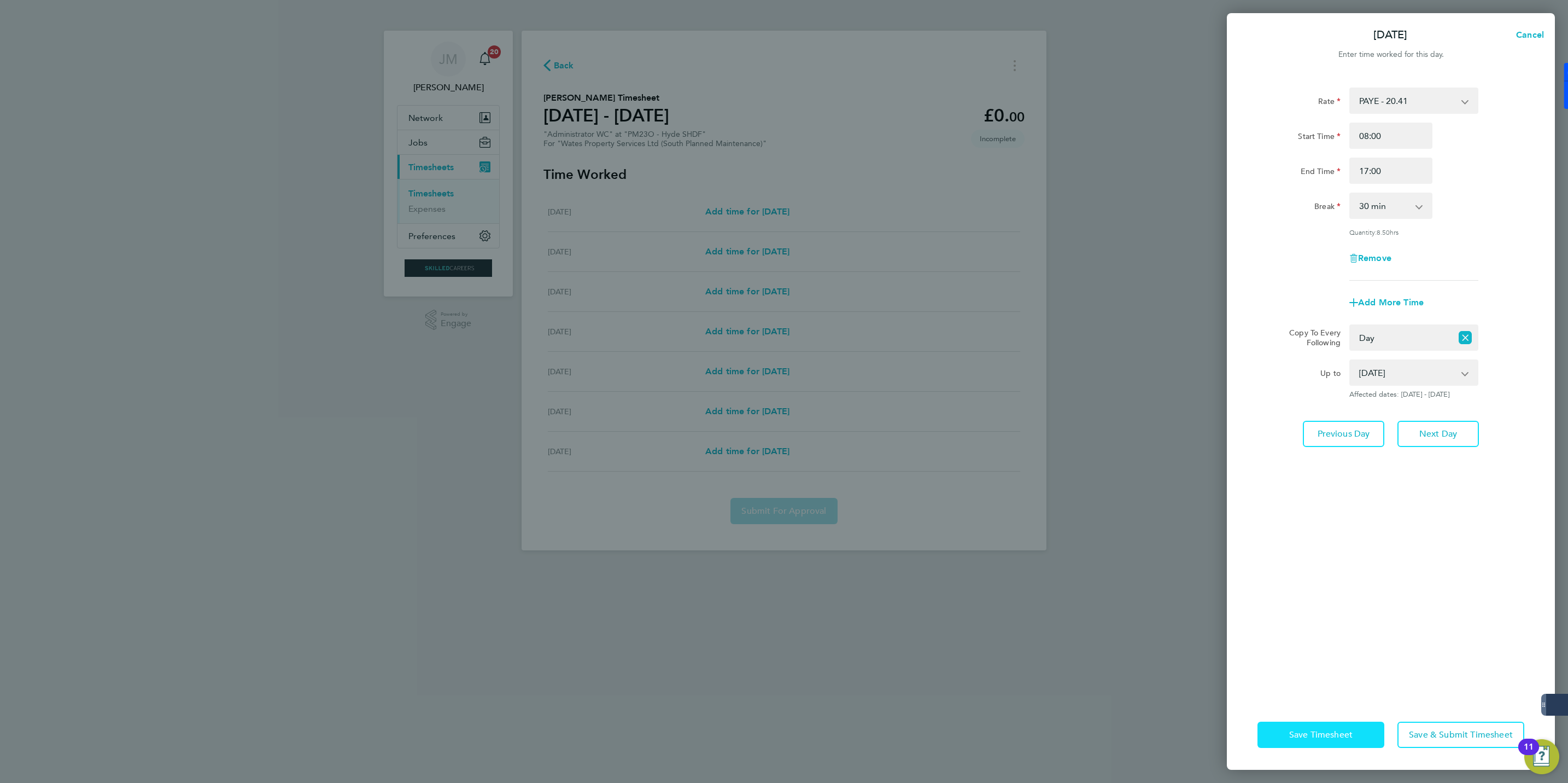
click at [1305, 733] on span "Save Timesheet" at bounding box center [1321, 735] width 64 height 11
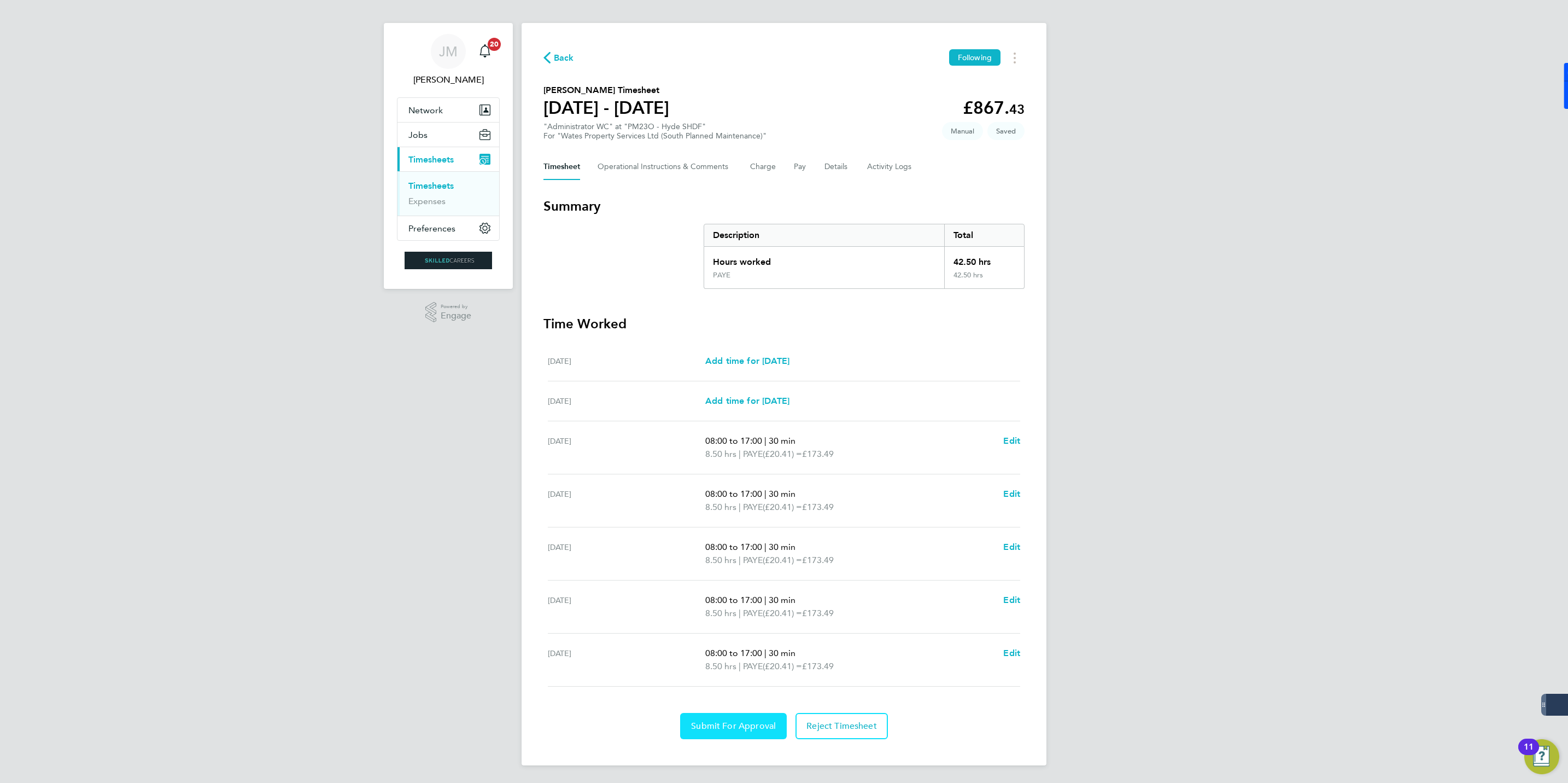
click at [750, 726] on span "Submit For Approval" at bounding box center [733, 726] width 84 height 11
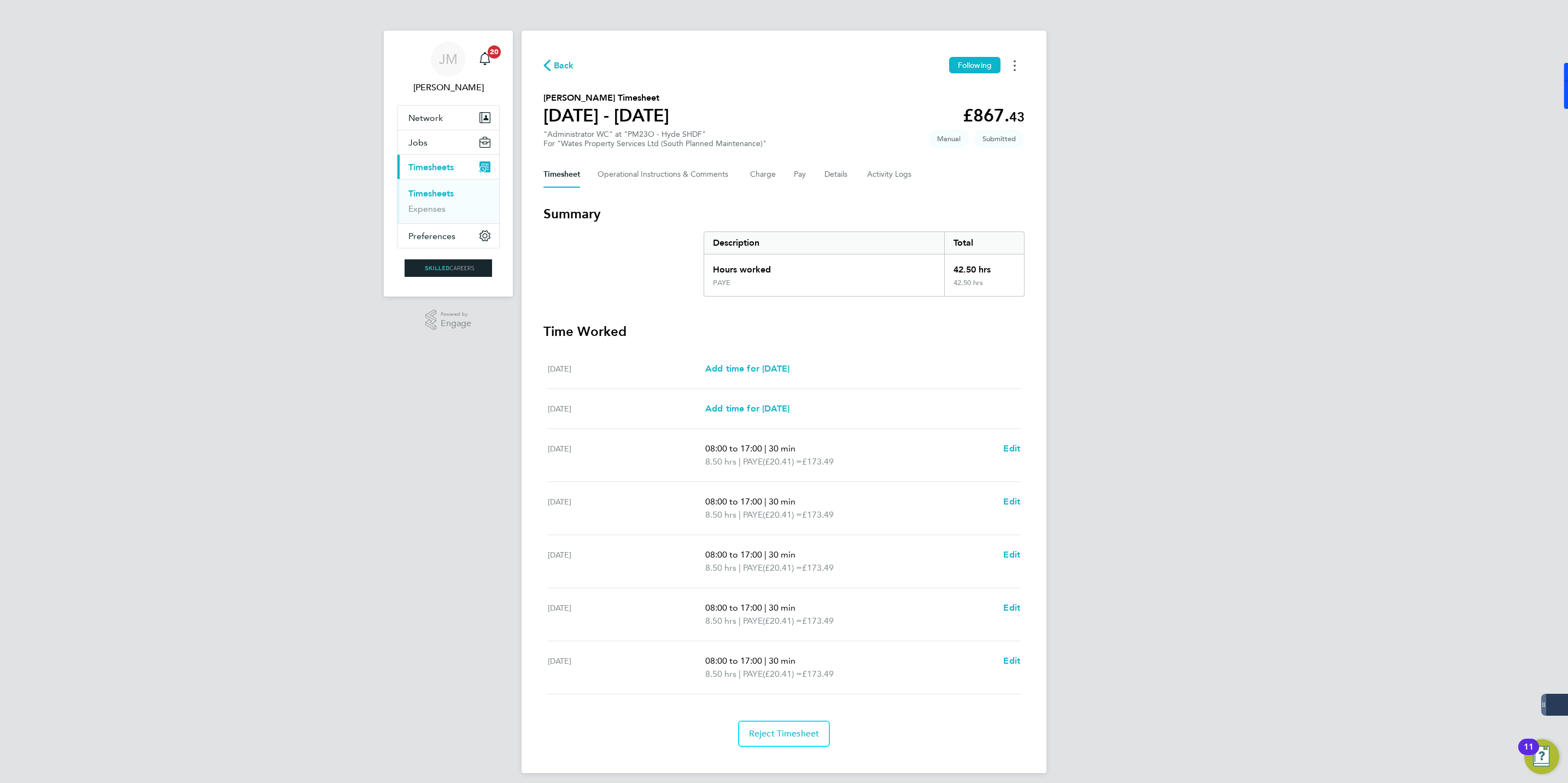
click at [1014, 66] on circle "Timesheets Menu" at bounding box center [1015, 66] width 2 height 2
